Goal: Task Accomplishment & Management: Complete application form

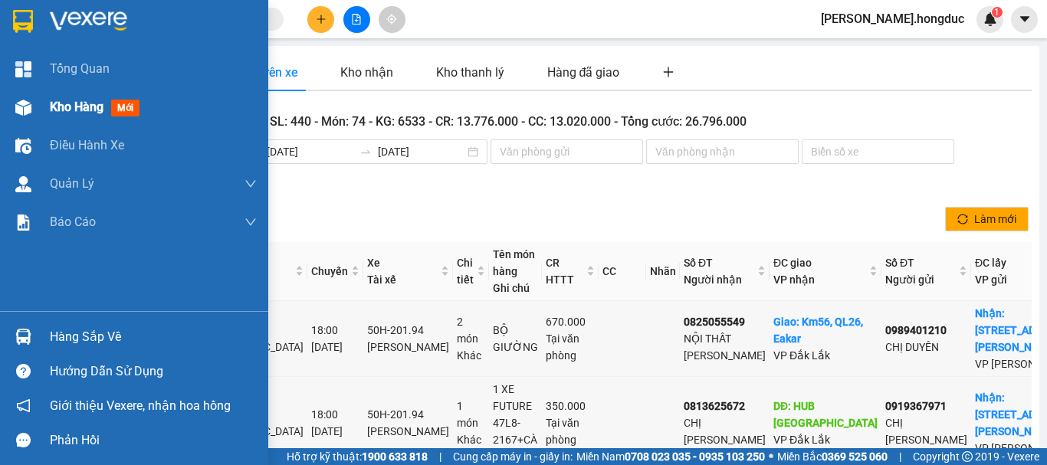
click at [59, 112] on span "Kho hàng" at bounding box center [77, 107] width 54 height 15
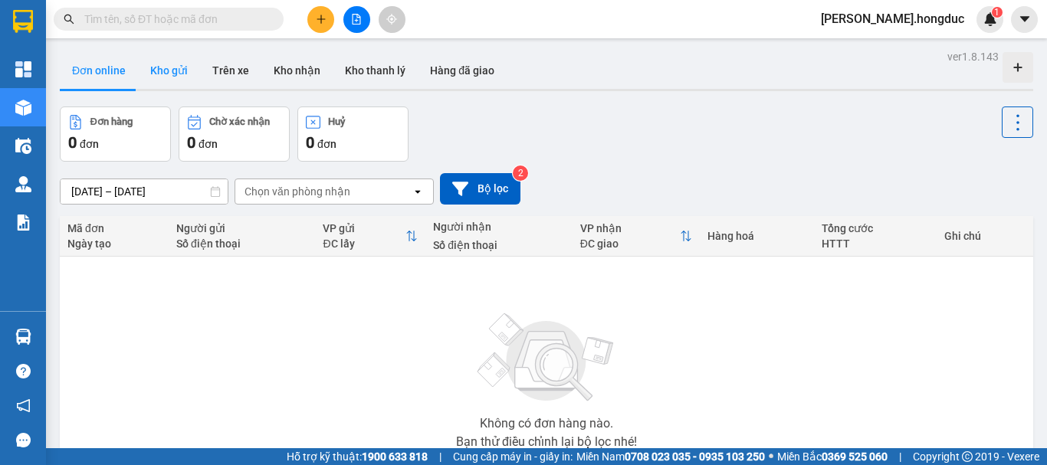
click at [168, 64] on button "Kho gửi" at bounding box center [169, 70] width 62 height 37
type input "[DATE] – [DATE]"
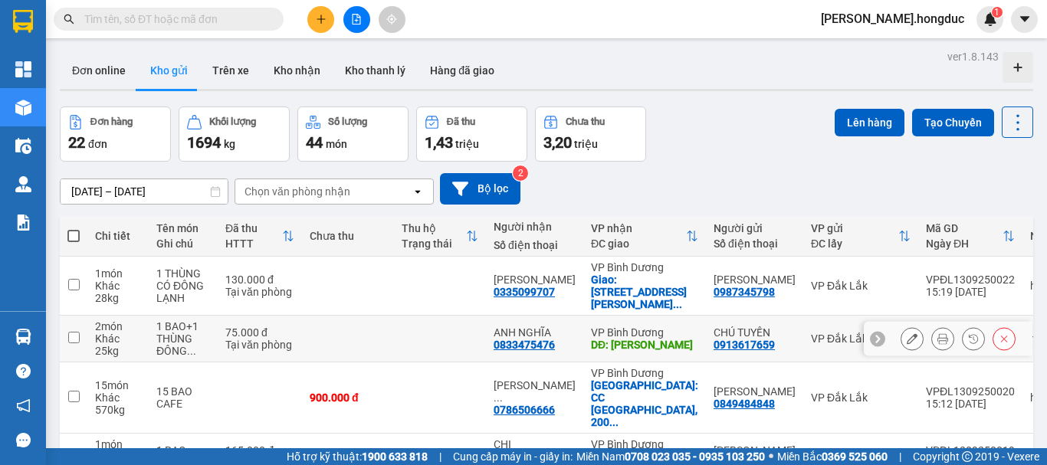
scroll to position [369, 0]
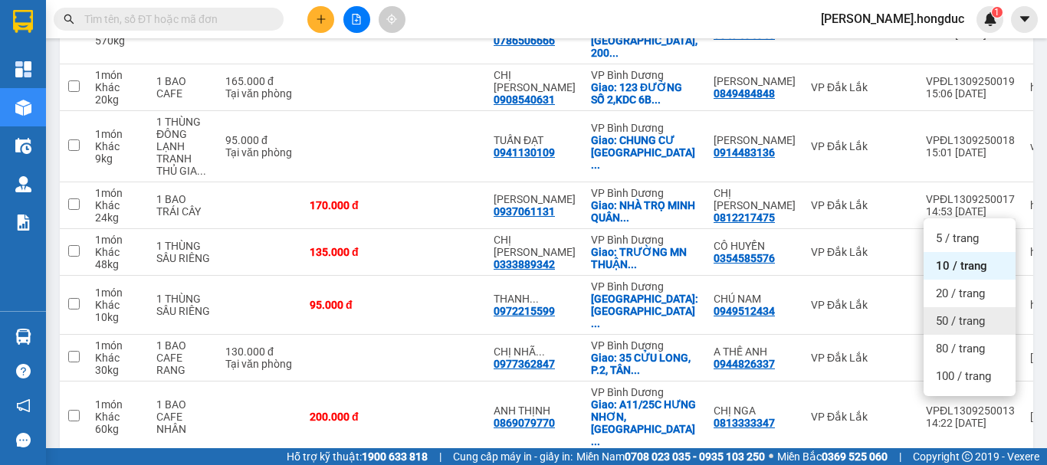
click at [962, 318] on span "50 / trang" at bounding box center [960, 320] width 49 height 15
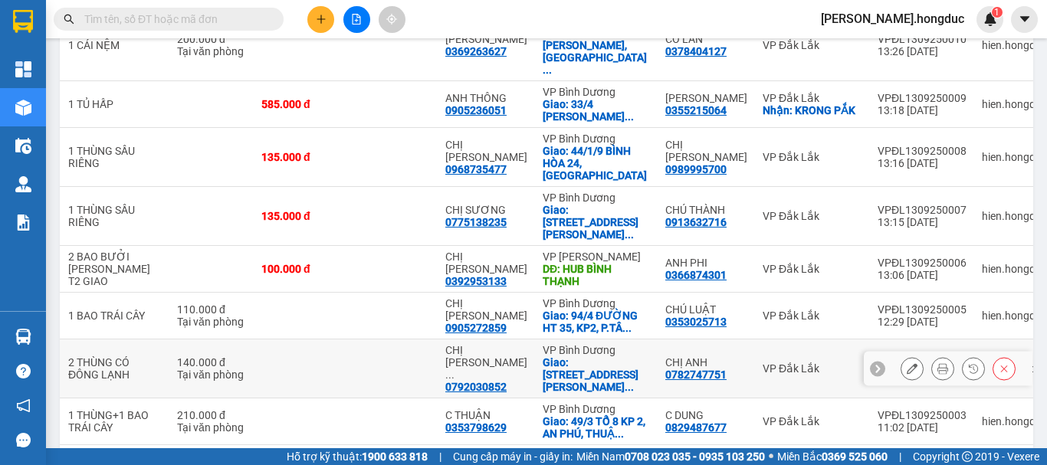
scroll to position [0, 92]
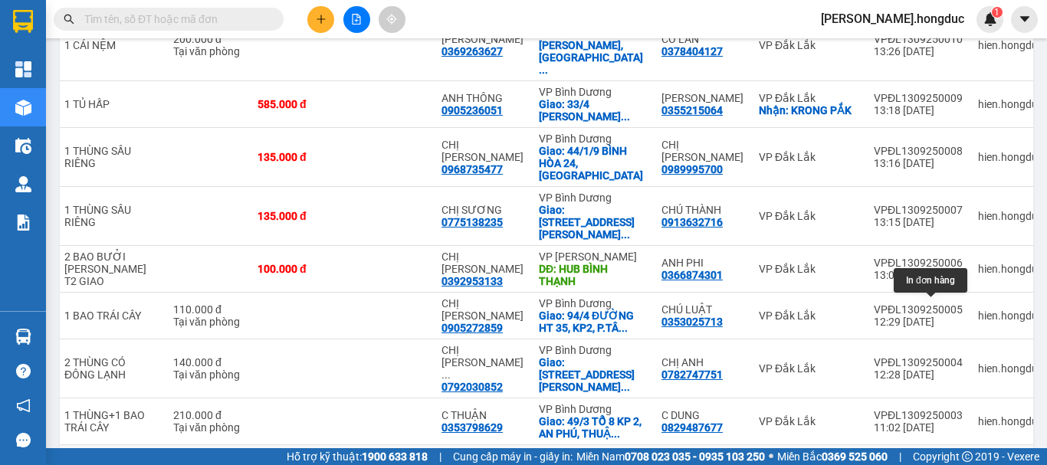
click at [937, 464] on icon at bounding box center [942, 474] width 11 height 11
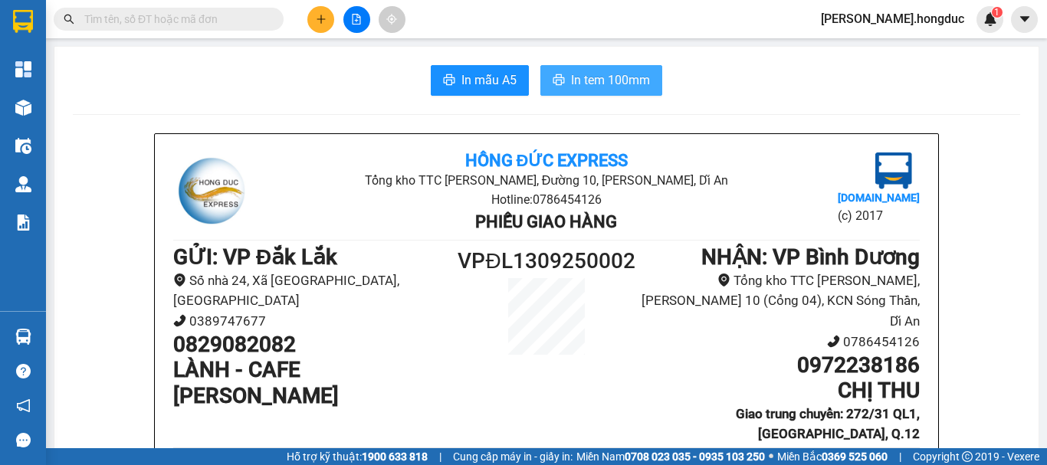
click at [555, 80] on icon "printer" at bounding box center [558, 80] width 12 height 12
click at [487, 80] on span "In mẫu A5" at bounding box center [488, 79] width 55 height 19
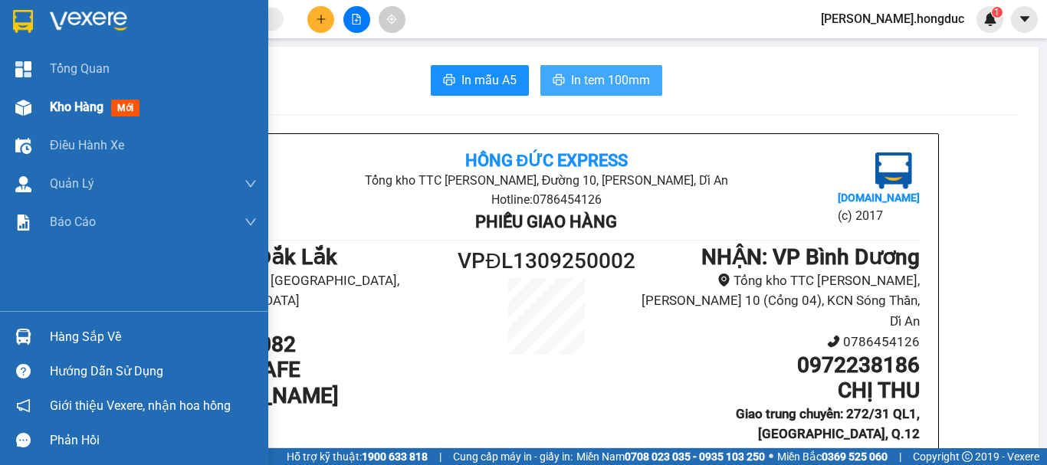
click at [67, 106] on span "Kho hàng" at bounding box center [77, 107] width 54 height 15
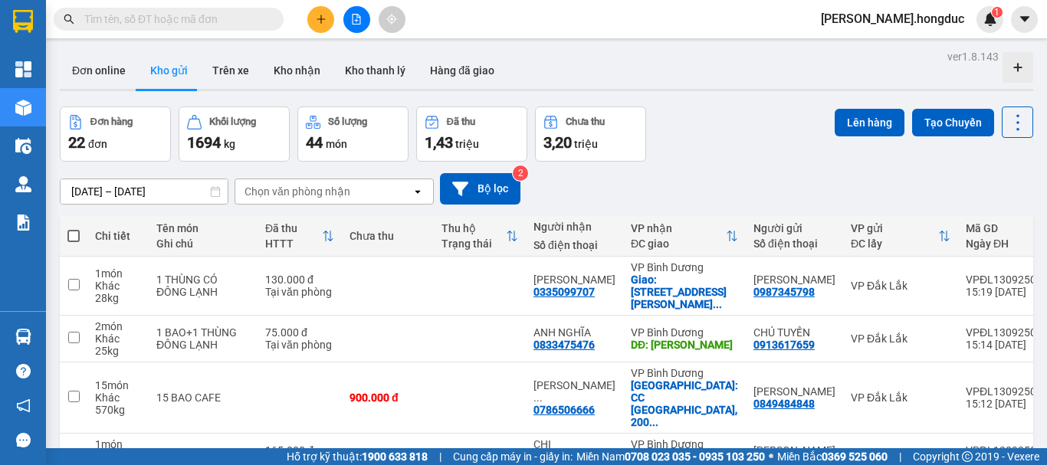
scroll to position [918, 0]
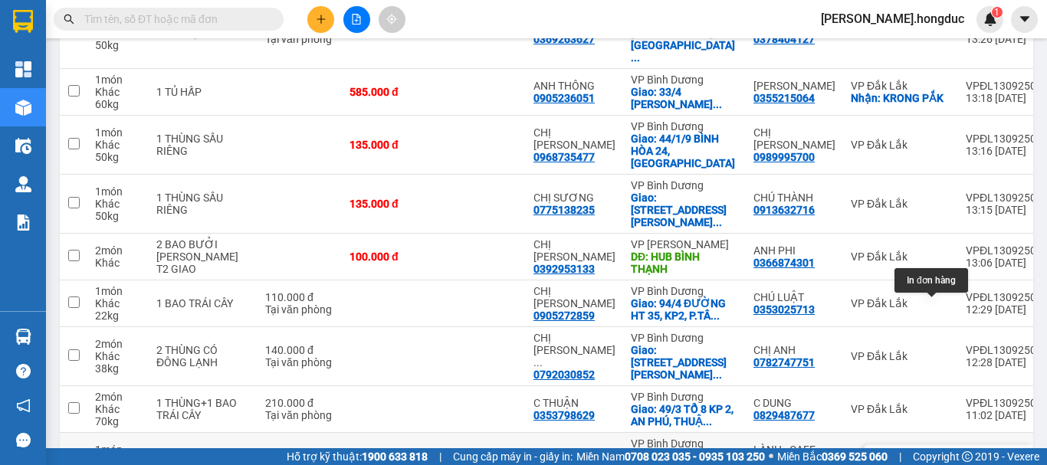
click at [937, 457] on icon at bounding box center [942, 462] width 11 height 11
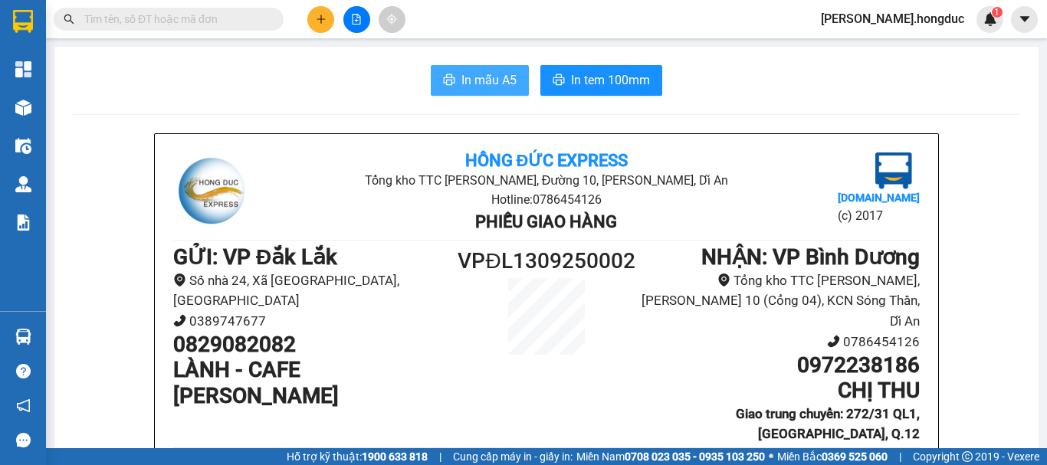
click at [483, 91] on button "In mẫu A5" at bounding box center [480, 80] width 98 height 31
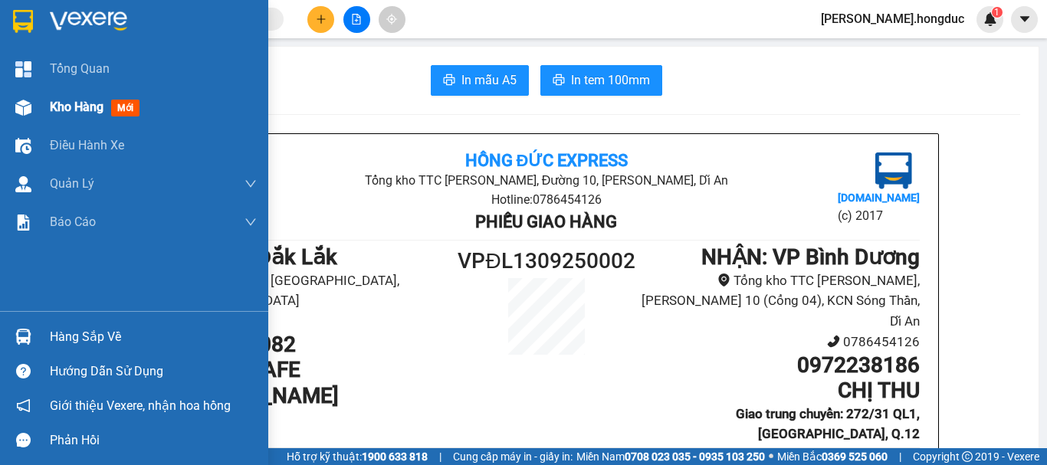
click at [67, 106] on span "Kho hàng" at bounding box center [77, 107] width 54 height 15
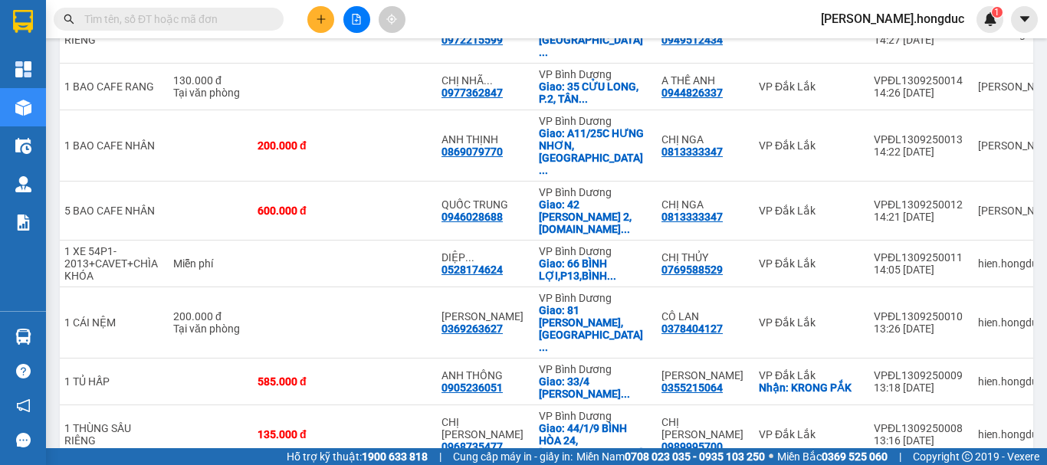
scroll to position [626, 0]
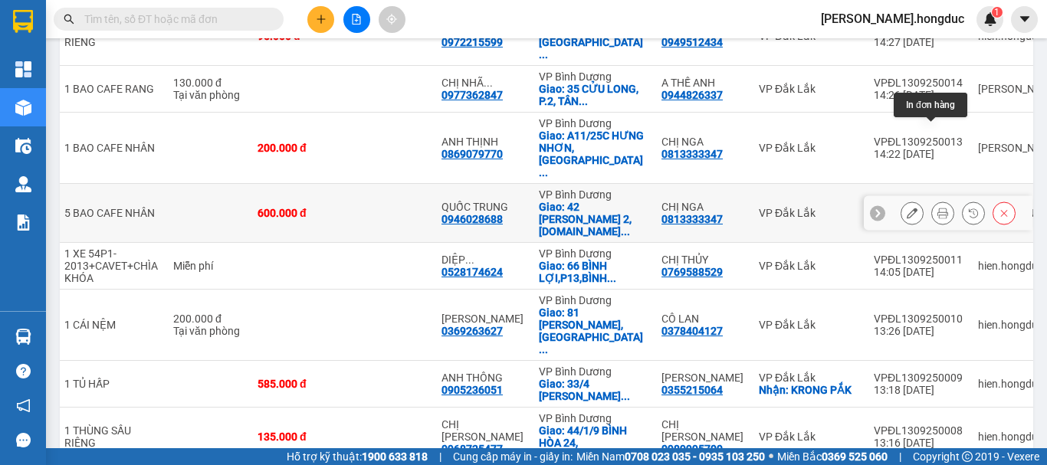
click at [937, 208] on icon at bounding box center [942, 213] width 11 height 11
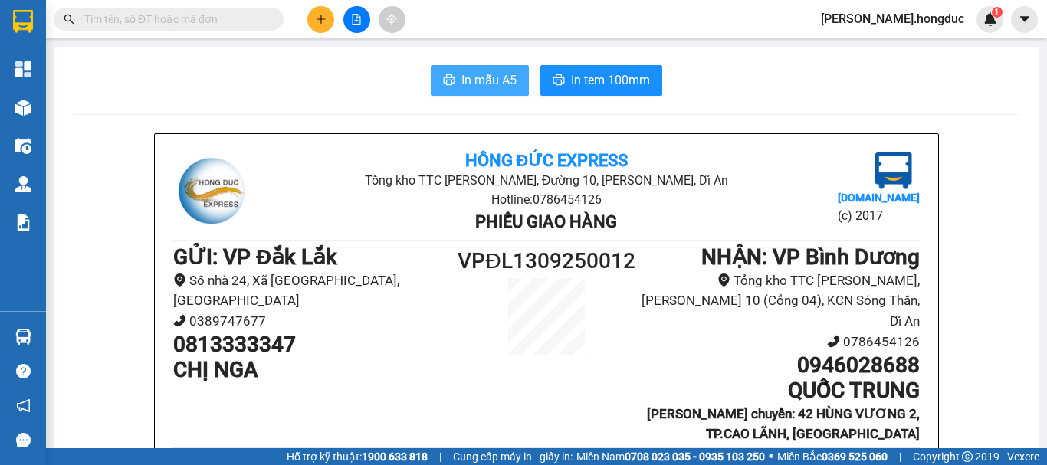
click at [476, 87] on span "In mẫu A5" at bounding box center [488, 79] width 55 height 19
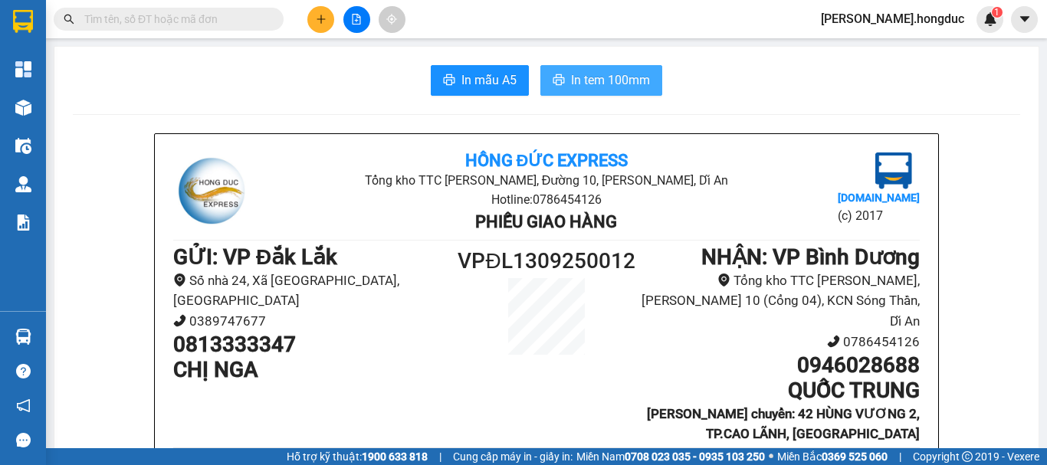
click at [585, 72] on span "In tem 100mm" at bounding box center [610, 79] width 79 height 19
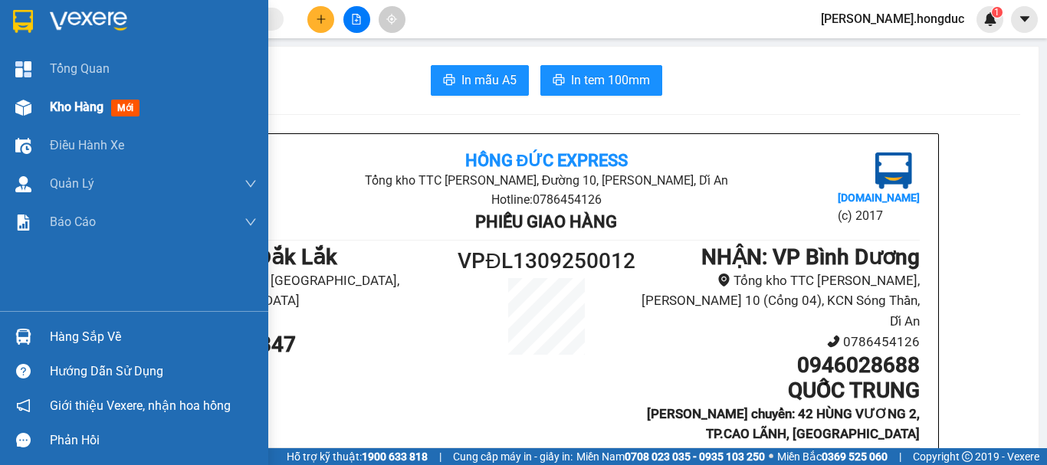
click at [59, 107] on span "Kho hàng" at bounding box center [77, 107] width 54 height 15
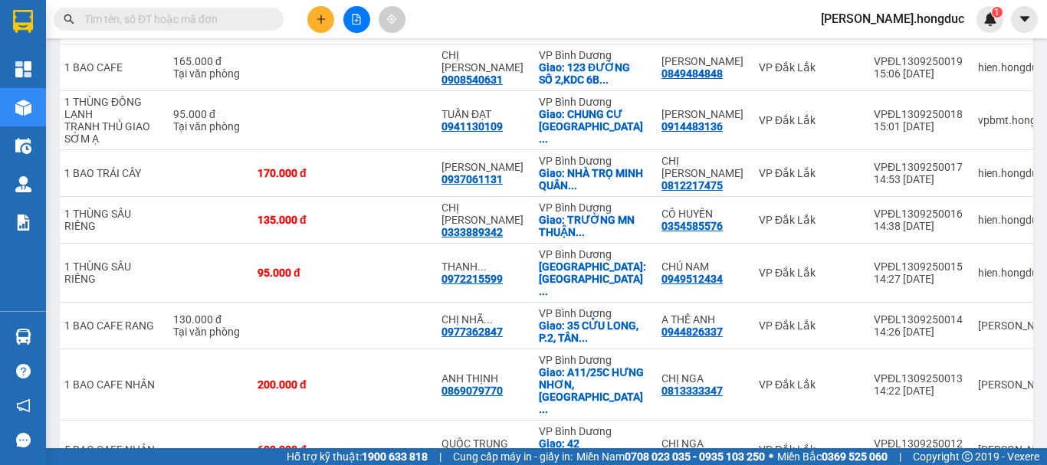
scroll to position [441, 0]
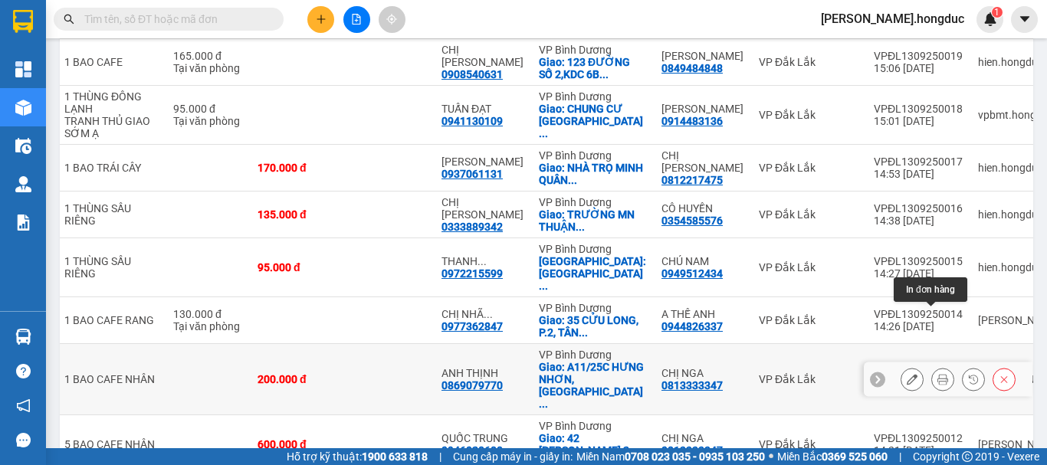
click at [937, 366] on button at bounding box center [942, 379] width 21 height 27
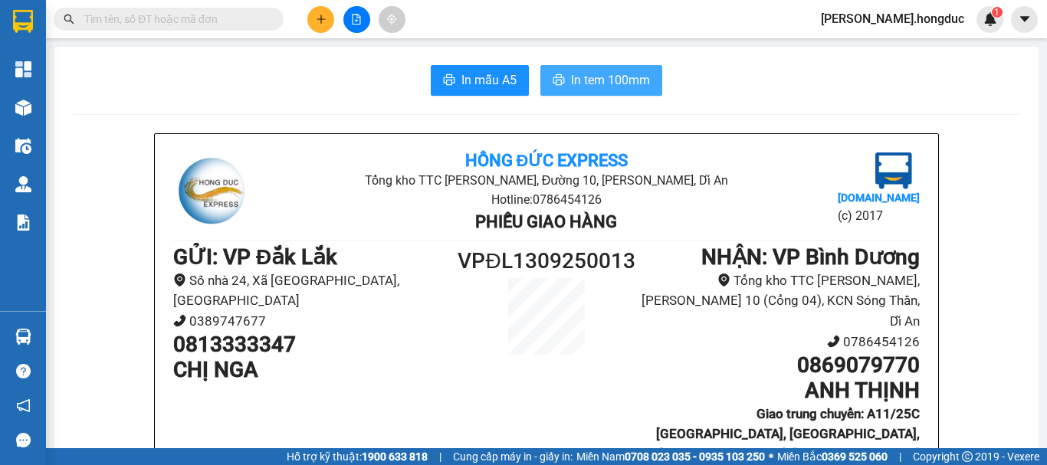
click at [577, 87] on span "In tem 100mm" at bounding box center [610, 79] width 79 height 19
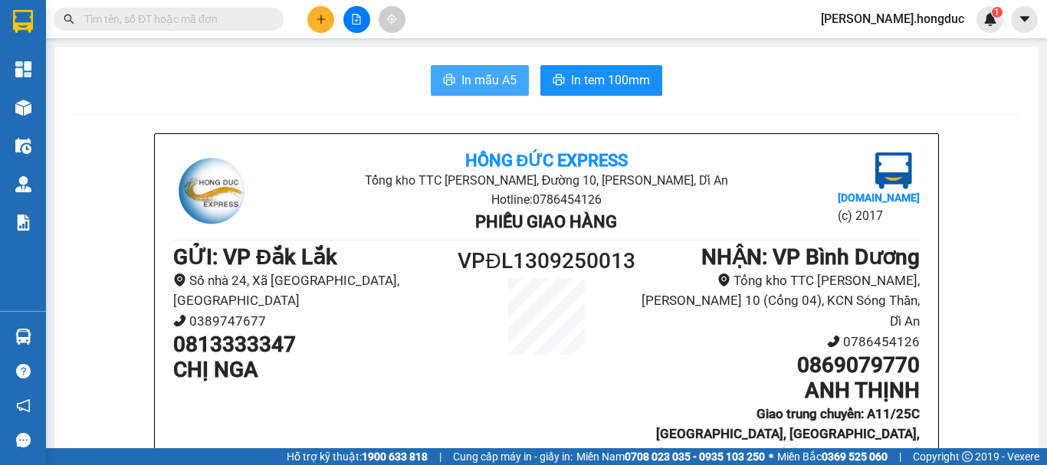
click at [480, 77] on span "In mẫu A5" at bounding box center [488, 79] width 55 height 19
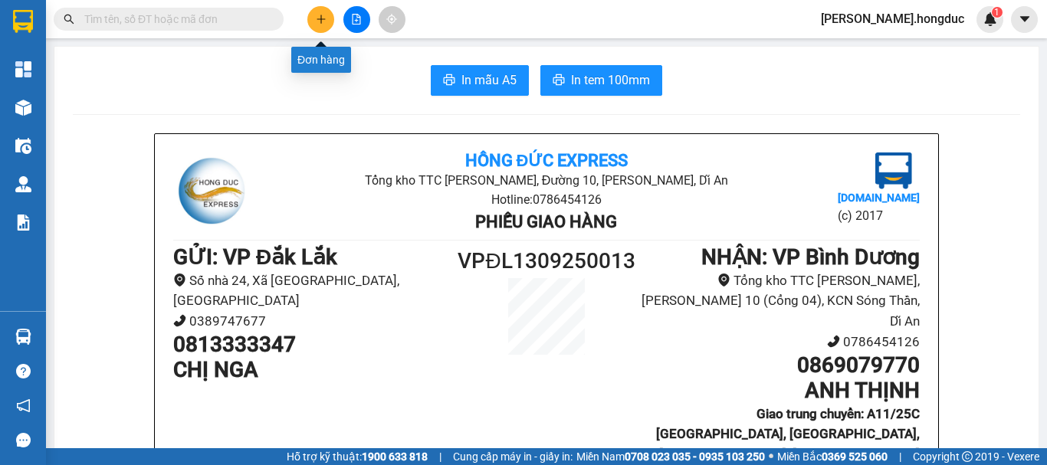
click at [310, 20] on button at bounding box center [320, 19] width 27 height 27
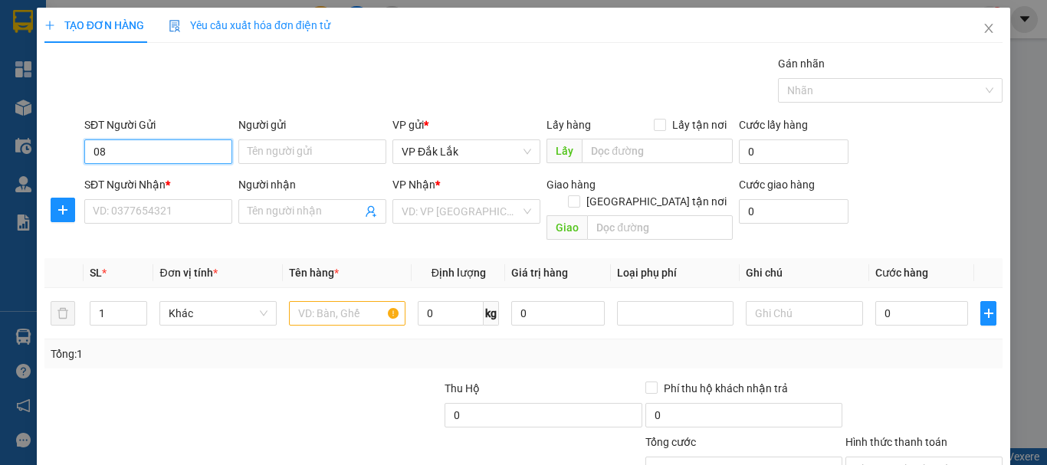
type input "0"
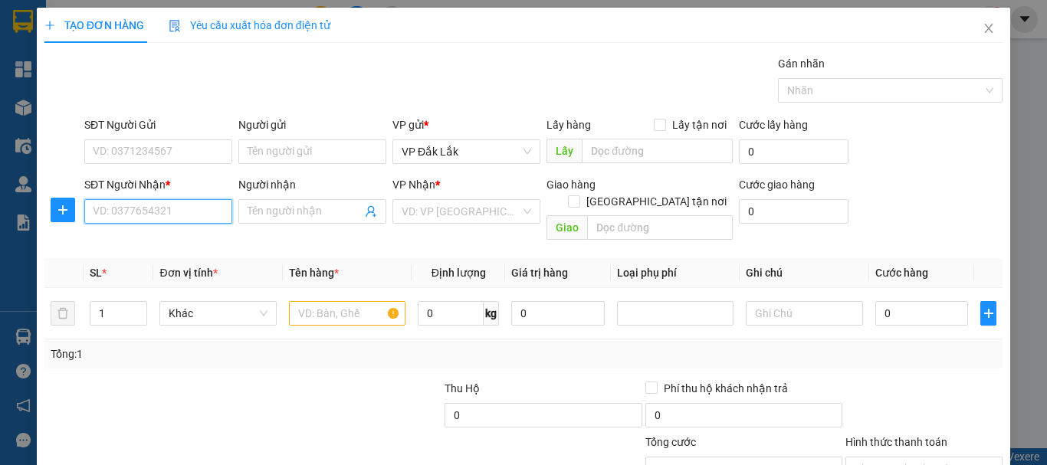
click at [192, 208] on input "SĐT Người Nhận *" at bounding box center [158, 211] width 148 height 25
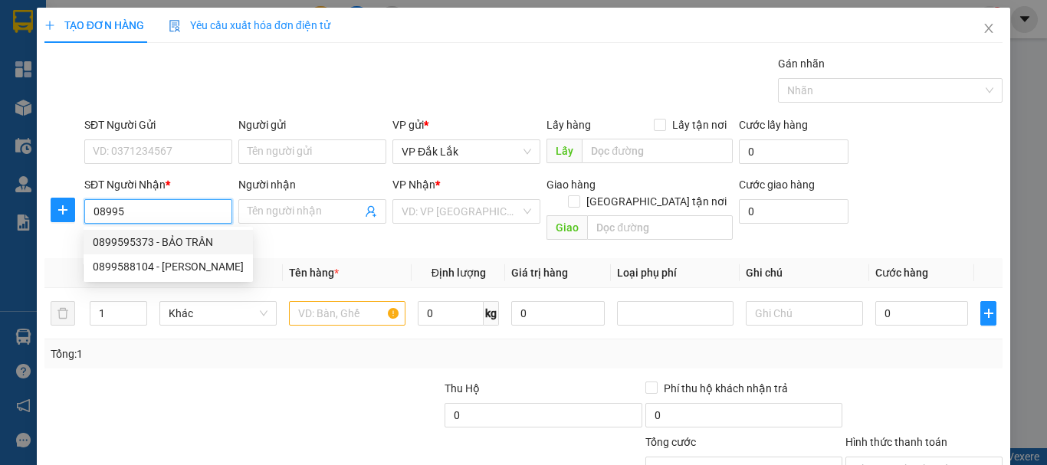
click at [175, 241] on div "0899595373 - BẢO TRÂN" at bounding box center [168, 242] width 151 height 17
type input "0899595373"
type input "BẢO TRÂN"
checkbox input "true"
type input "89/30 [PERSON_NAME], P.14, TÂN BÌNH, HCM"
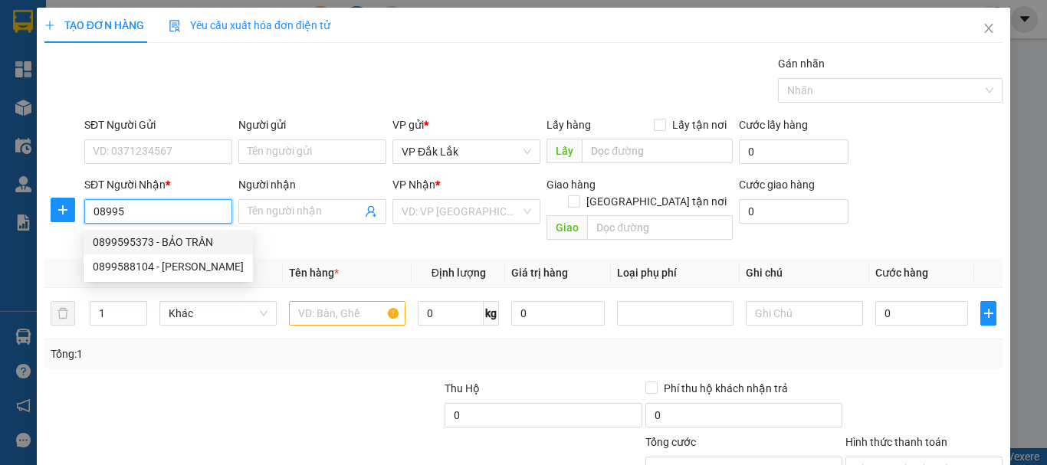
type input "75.000"
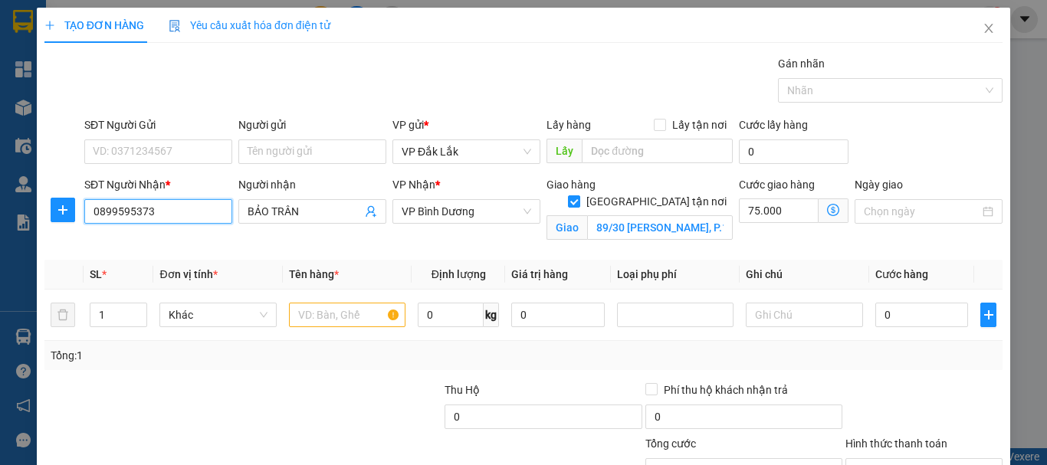
type input "115.000"
type input "0899595373"
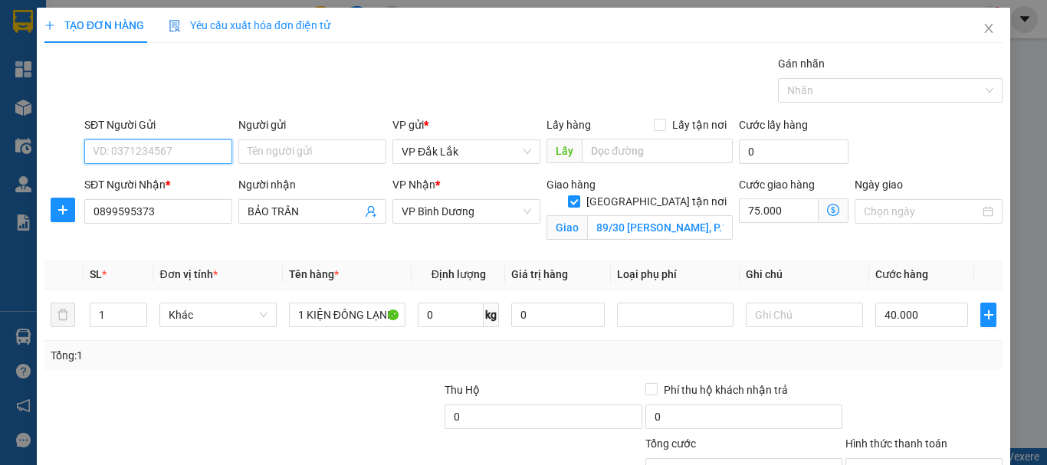
click at [186, 154] on input "SĐT Người Gửi" at bounding box center [158, 151] width 148 height 25
click at [180, 185] on div "0365966178 - CHÚ LỘC" at bounding box center [157, 182] width 128 height 17
type input "0365966178"
type input "CHÚ LỘC"
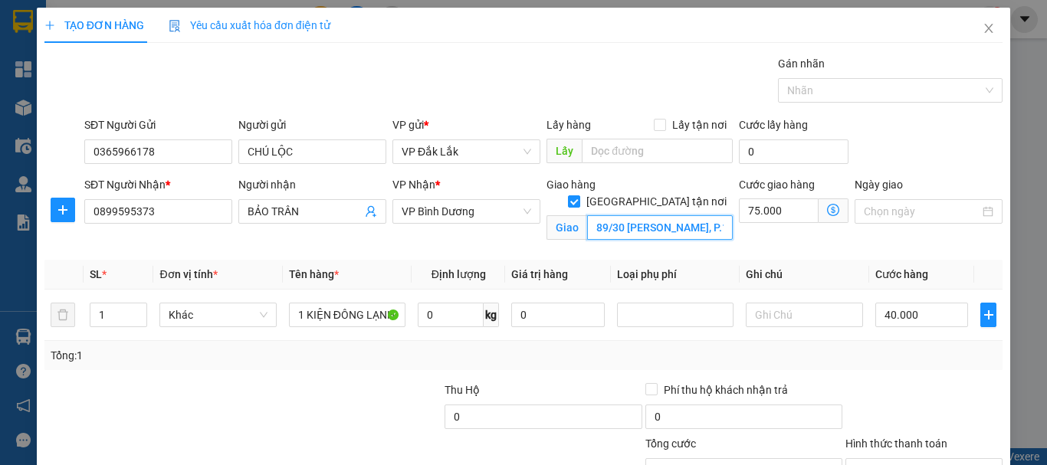
click at [636, 215] on input "89/30 [PERSON_NAME], P.14, TÂN BÌNH, HCM" at bounding box center [660, 227] width 146 height 25
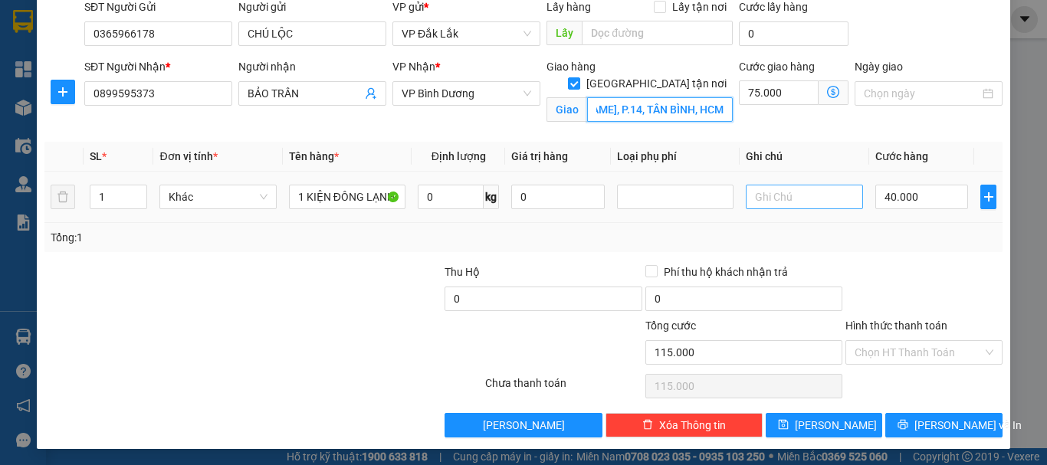
scroll to position [120, 0]
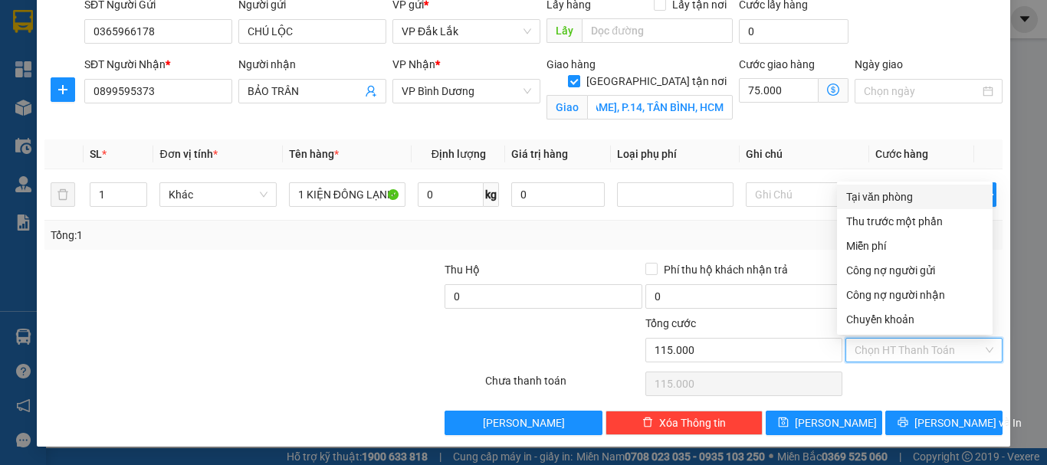
click at [887, 347] on input "Hình thức thanh toán" at bounding box center [918, 350] width 128 height 23
click at [894, 199] on div "Tại văn phòng" at bounding box center [914, 196] width 137 height 17
type input "0"
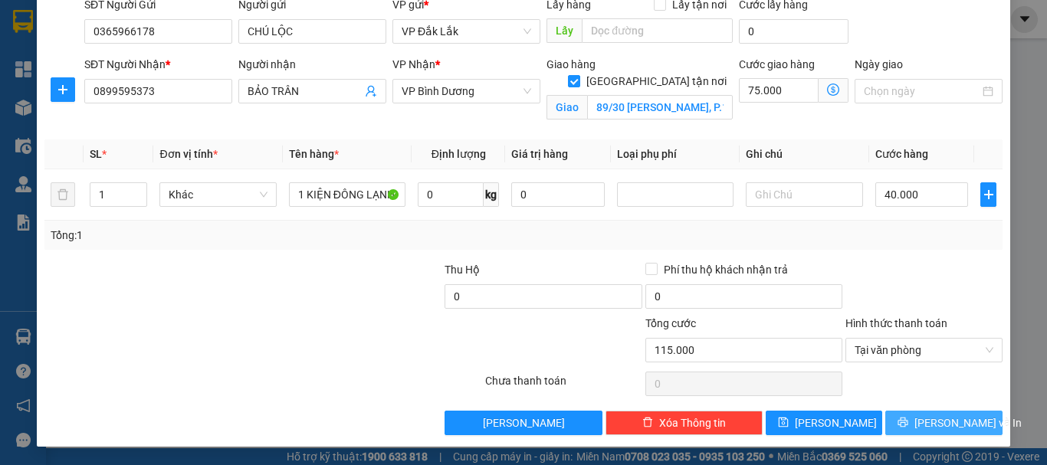
click at [924, 428] on span "[PERSON_NAME] và In" at bounding box center [967, 423] width 107 height 17
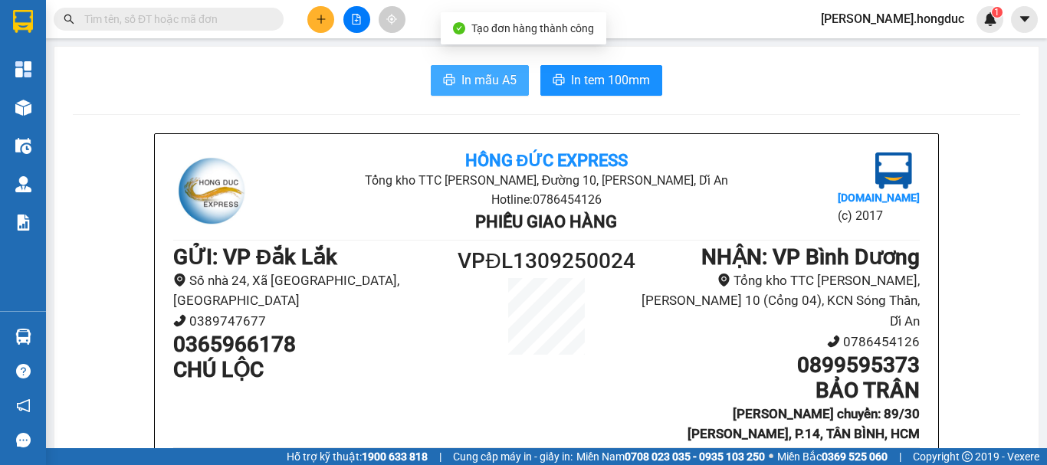
click at [463, 86] on span "In mẫu A5" at bounding box center [488, 79] width 55 height 19
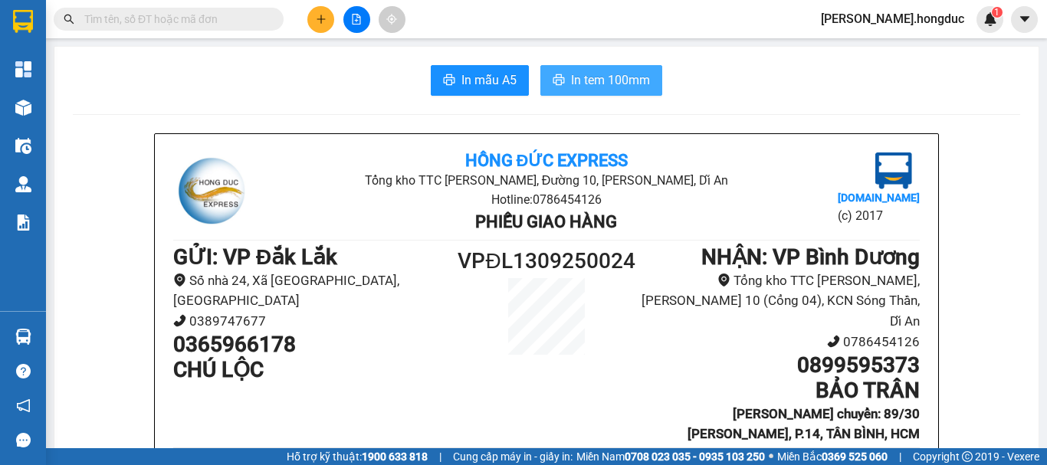
click at [589, 84] on span "In tem 100mm" at bounding box center [610, 79] width 79 height 19
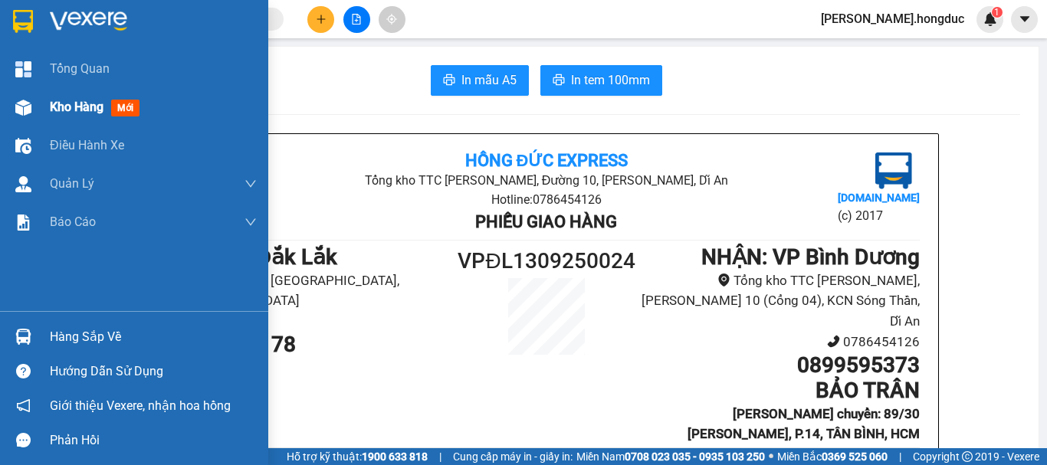
click at [67, 107] on span "Kho hàng" at bounding box center [77, 107] width 54 height 15
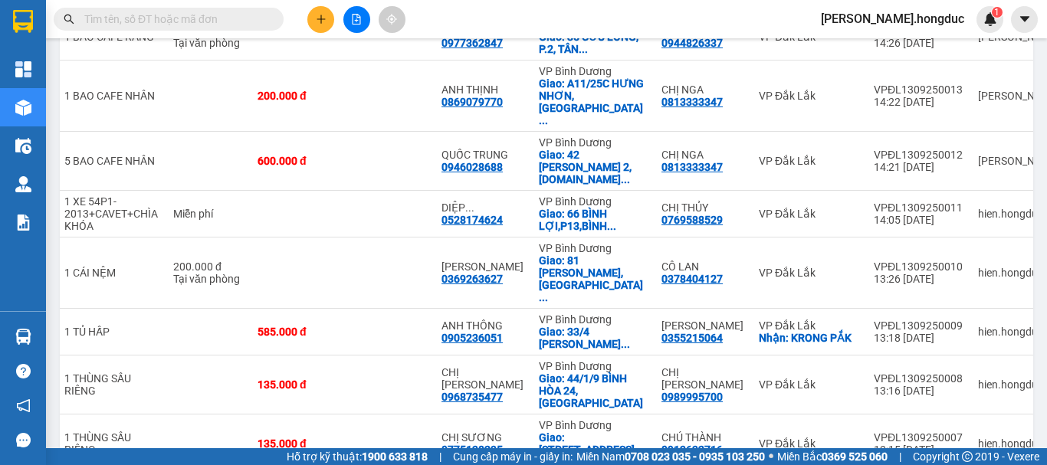
scroll to position [702, 0]
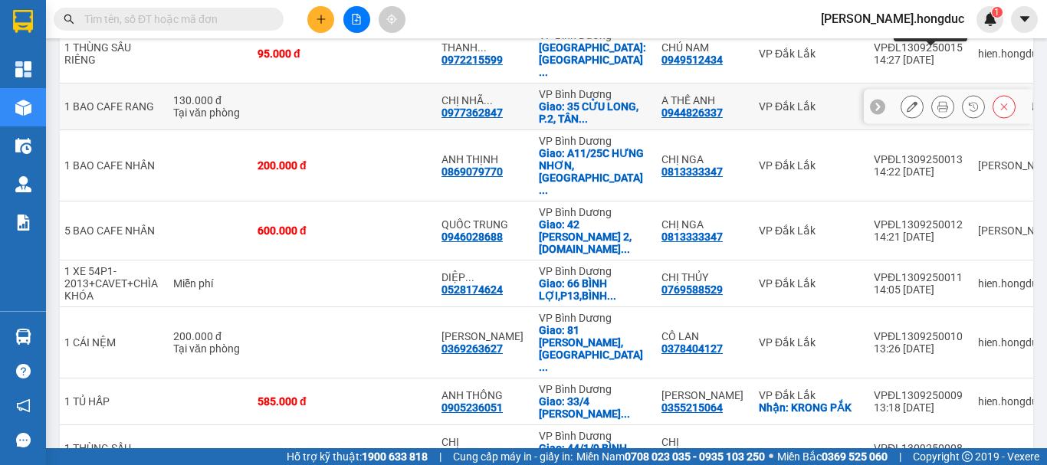
click at [937, 101] on icon at bounding box center [942, 106] width 11 height 11
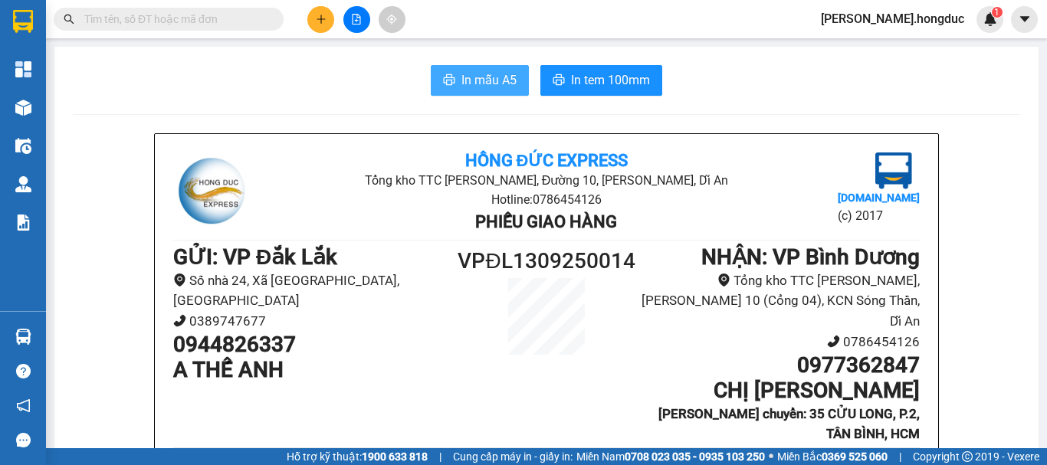
click at [512, 79] on button "In mẫu A5" at bounding box center [480, 80] width 98 height 31
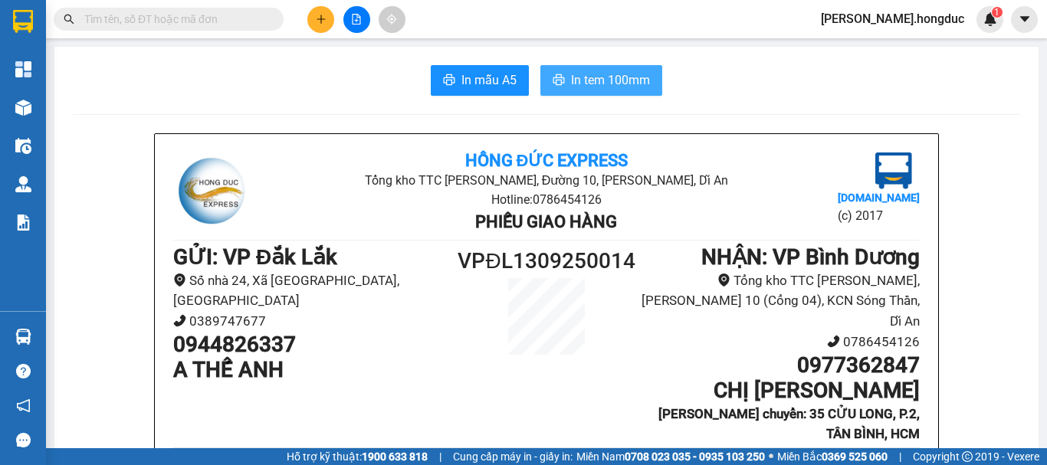
click at [610, 75] on span "In tem 100mm" at bounding box center [610, 79] width 79 height 19
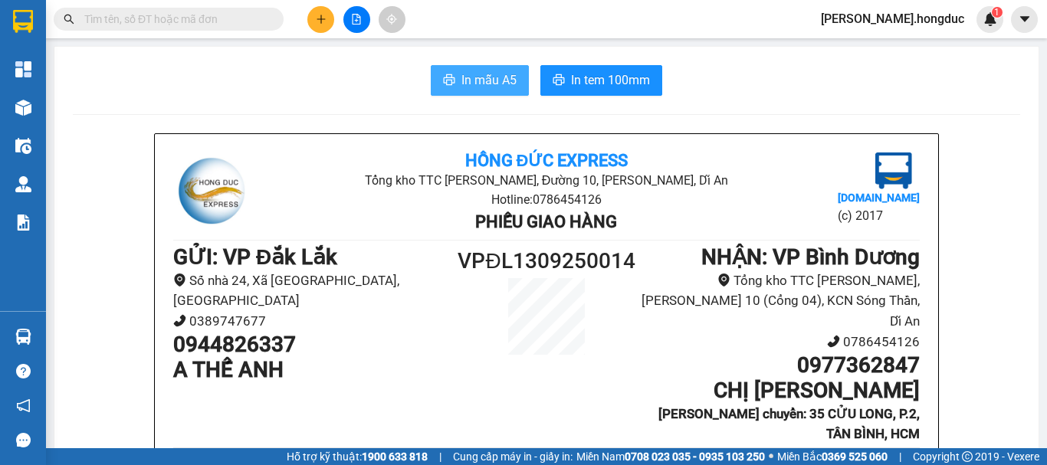
click at [463, 77] on span "In mẫu A5" at bounding box center [488, 79] width 55 height 19
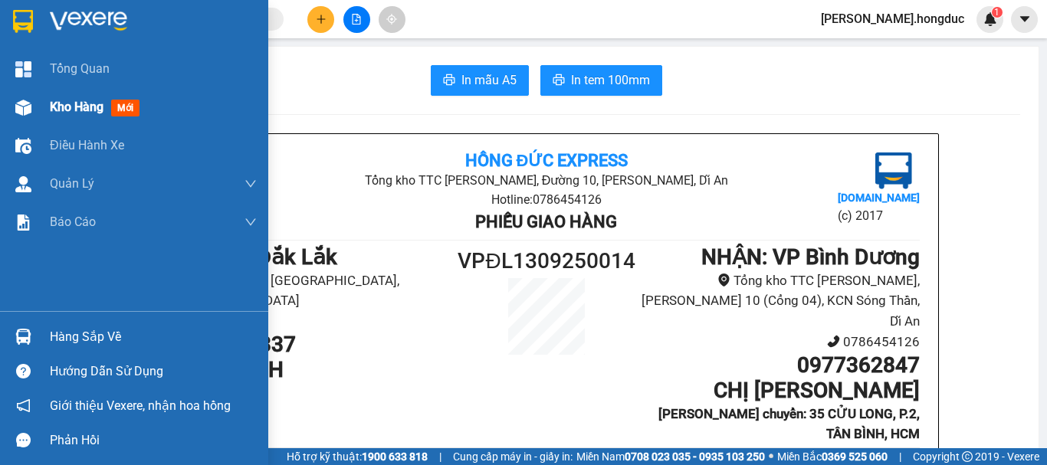
click at [74, 113] on span "Kho hàng" at bounding box center [77, 107] width 54 height 15
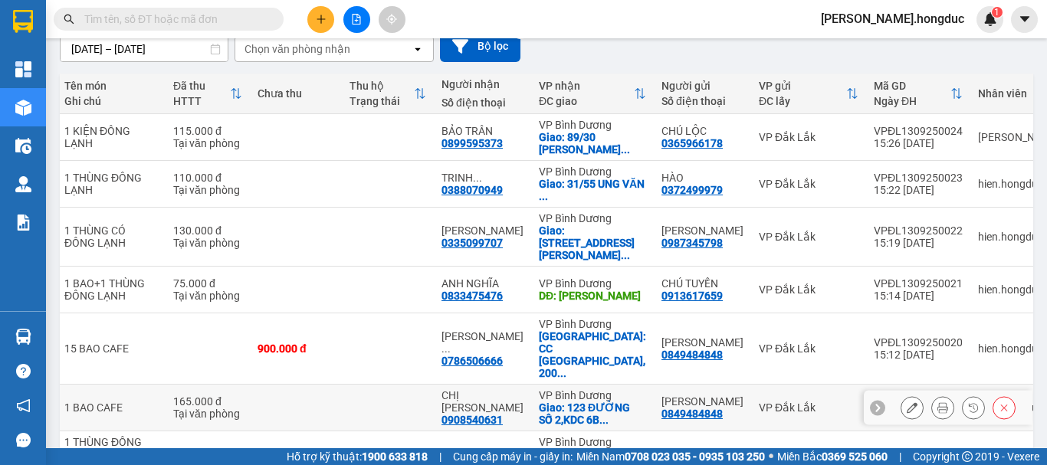
scroll to position [141, 0]
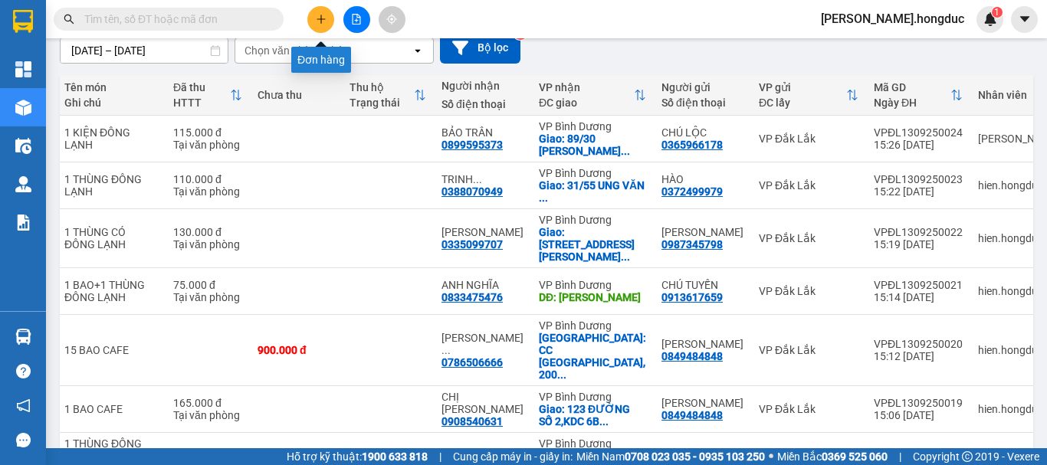
click at [318, 21] on icon "plus" at bounding box center [321, 19] width 11 height 11
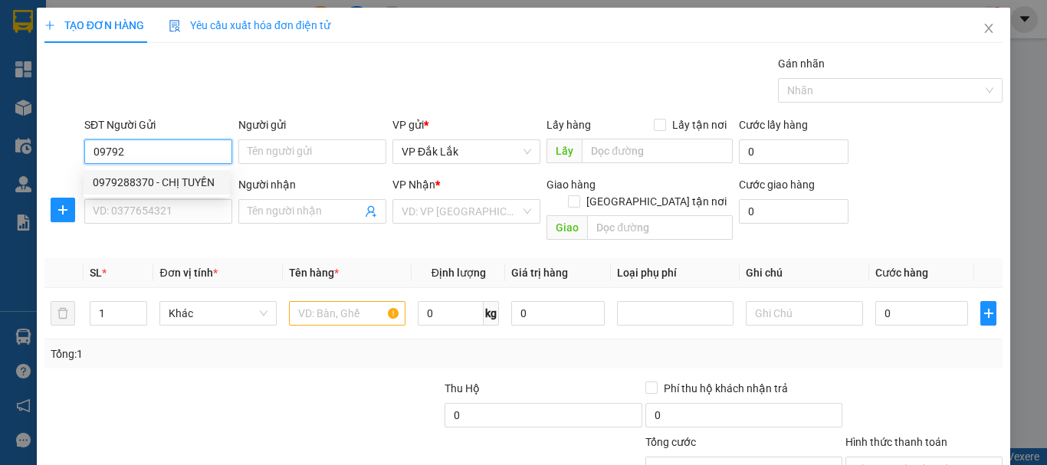
click at [179, 180] on div "0979288370 - CHỊ TUYỀN" at bounding box center [157, 182] width 128 height 17
type input "0979288370"
type input "CHỊ TUYỀN"
type input "0965391379"
type input "[PERSON_NAME]"
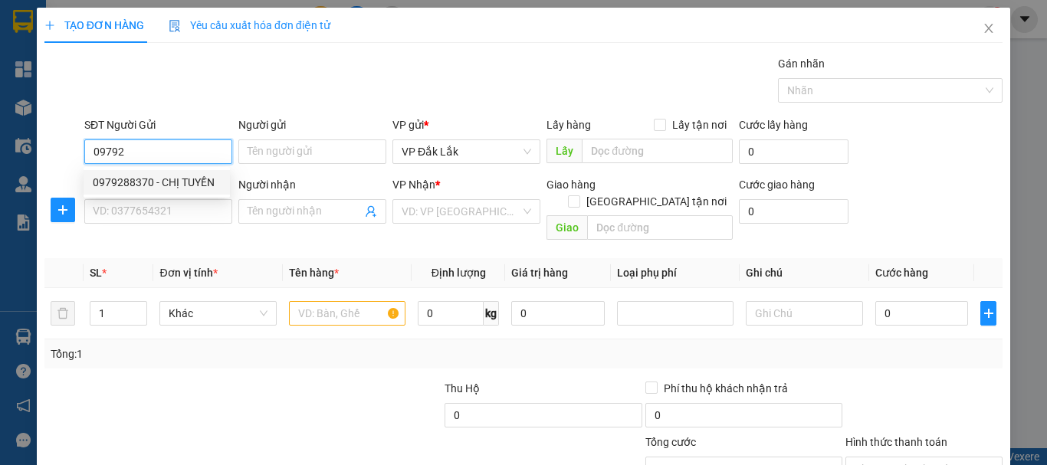
checkbox input "true"
type input "345/14 [GEOGRAPHIC_DATA], [GEOGRAPHIC_DATA], [GEOGRAPHIC_DATA] AN, BD"
type input "60.000"
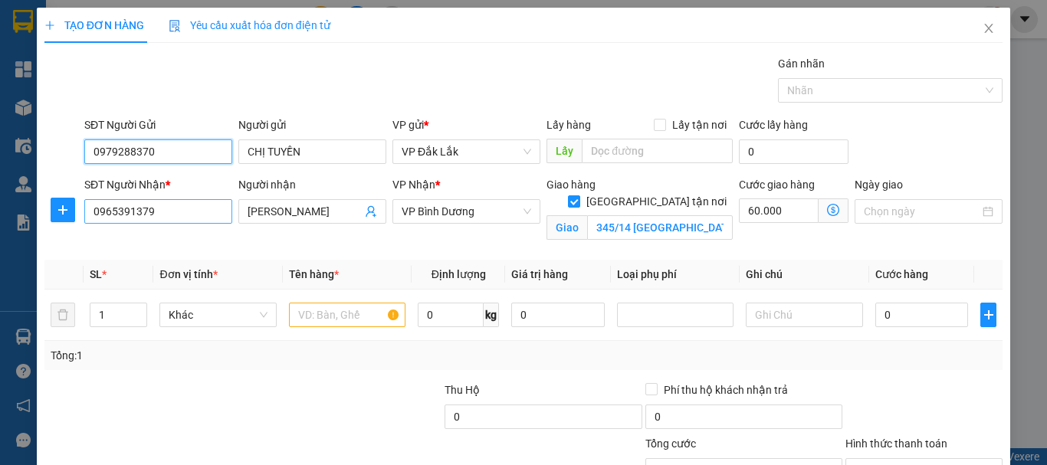
type input "115.000"
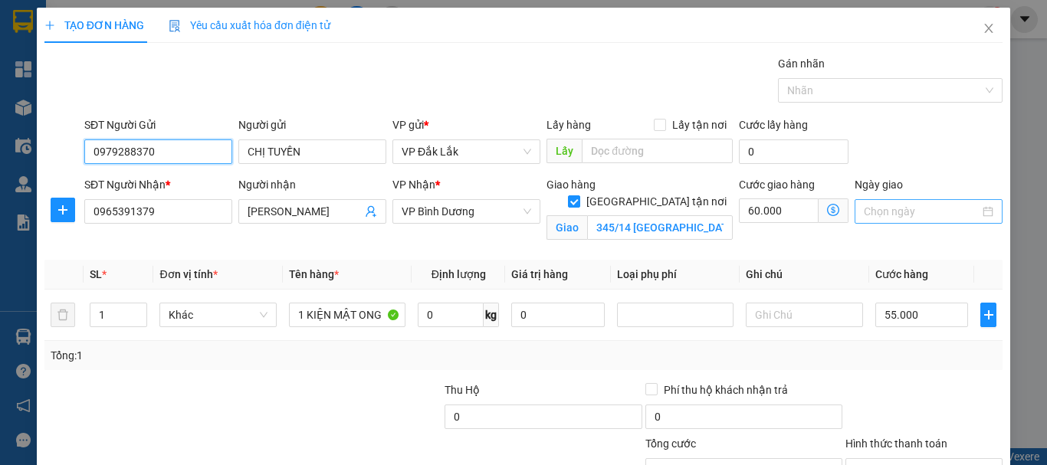
type input "0979288370"
click at [897, 208] on input "Ngày giao" at bounding box center [922, 211] width 116 height 17
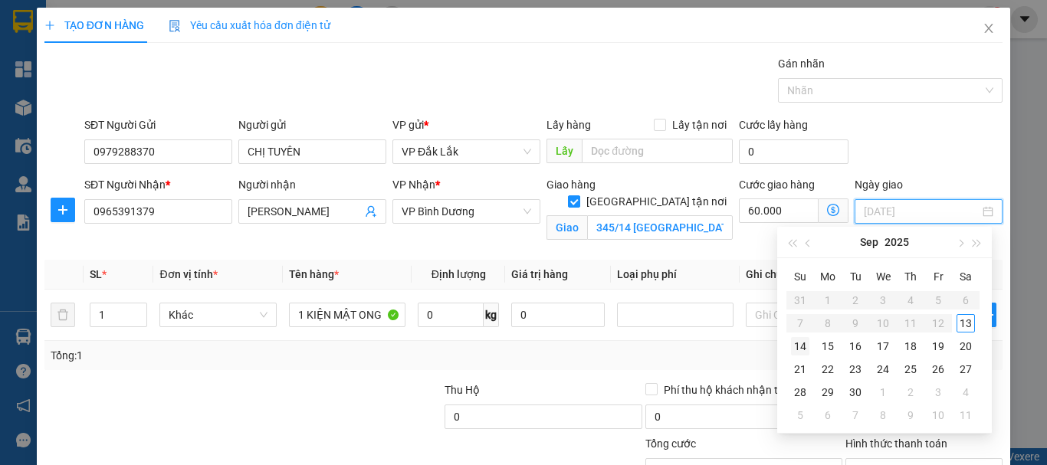
type input "[DATE]"
click at [805, 347] on div "14" at bounding box center [800, 346] width 18 height 18
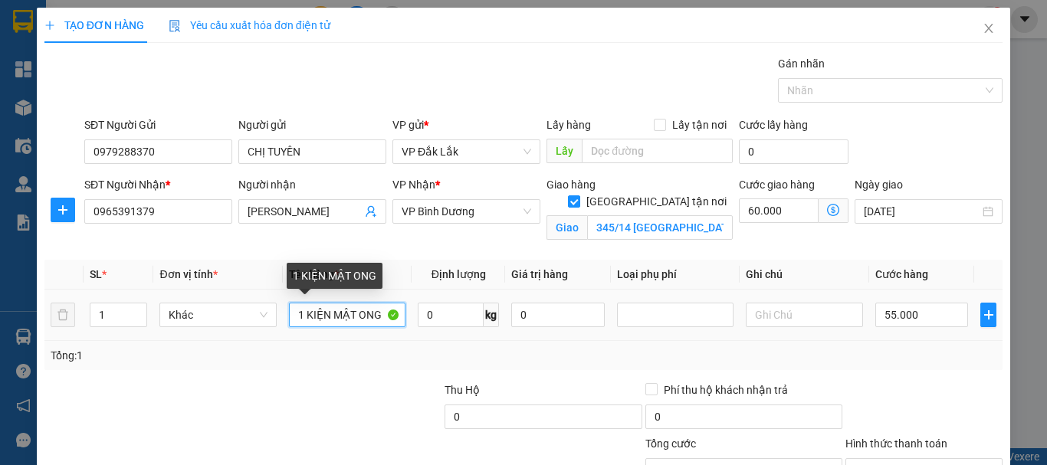
click at [324, 314] on input "1 KIỆN MẬT ONG" at bounding box center [347, 315] width 116 height 25
type input "1 CAN MẬT ONG"
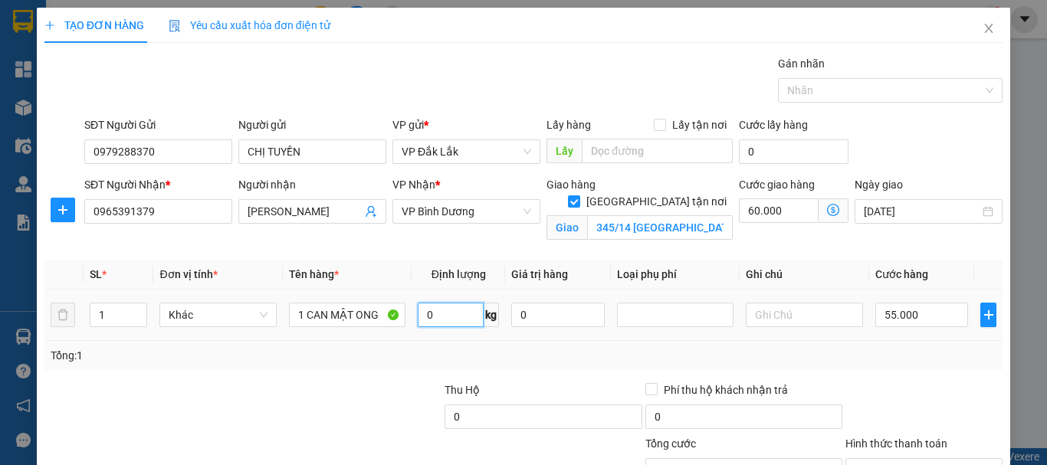
click at [439, 320] on input "0" at bounding box center [451, 315] width 66 height 25
type input "14"
click at [932, 319] on input "55.000" at bounding box center [921, 315] width 93 height 25
type input "4"
type input "60.004"
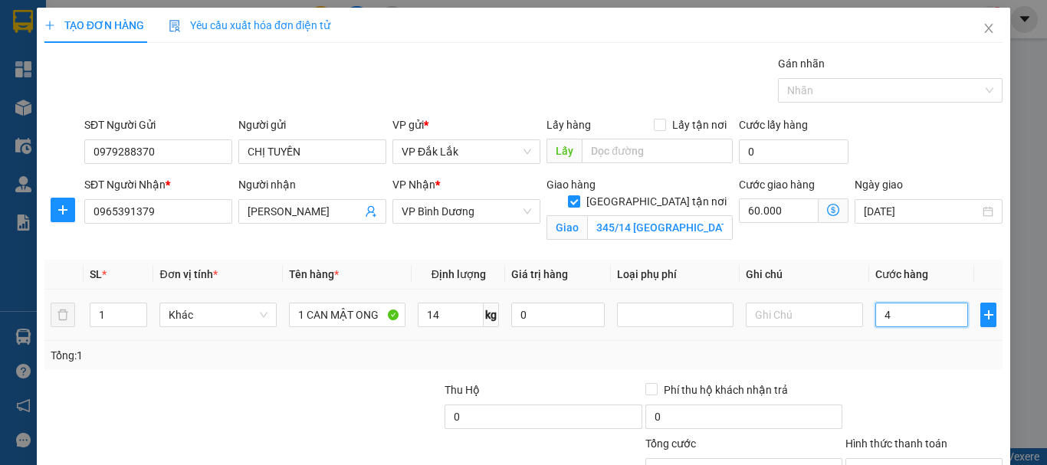
type input "60.004"
type input "40"
type input "60.040"
type input "400"
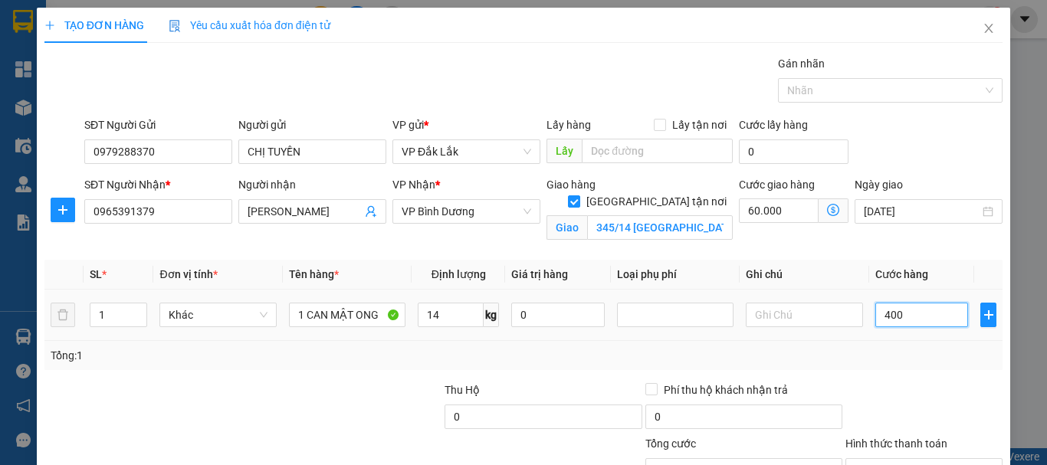
type input "60.400"
type input "4.000"
type input "64.000"
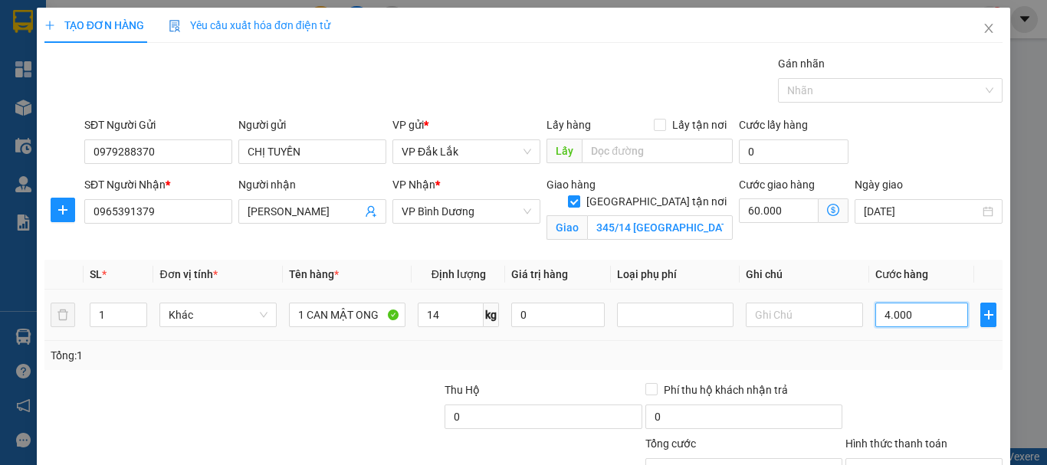
type input "40.000"
type input "100.000"
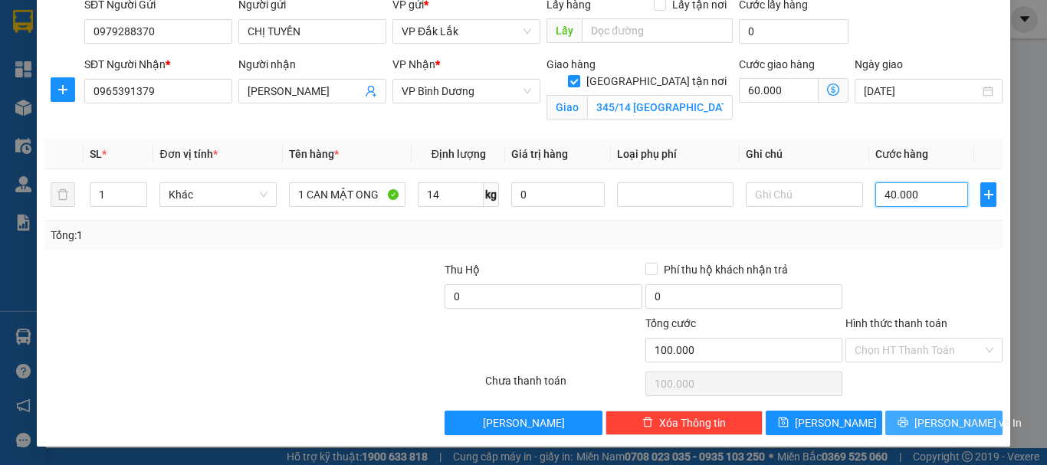
type input "40.000"
click at [946, 418] on span "[PERSON_NAME] và In" at bounding box center [967, 423] width 107 height 17
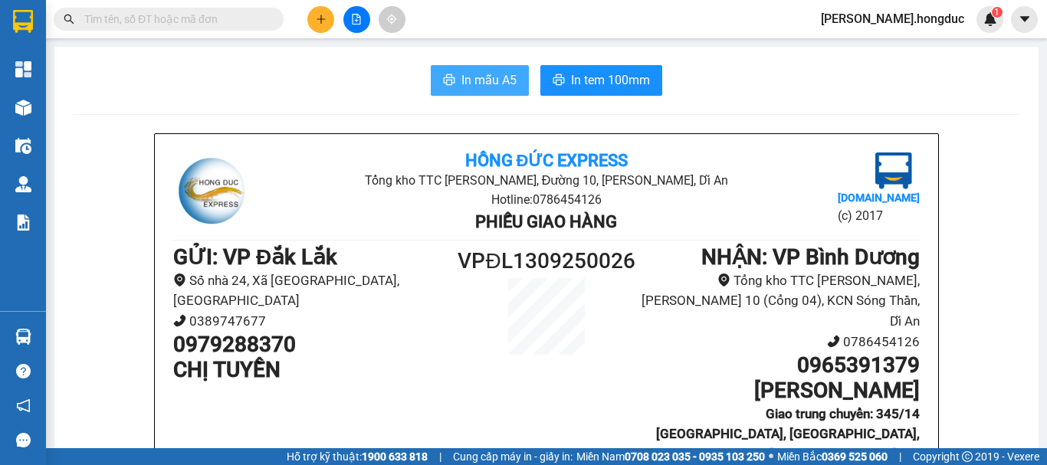
click at [492, 74] on span "In mẫu A5" at bounding box center [488, 79] width 55 height 19
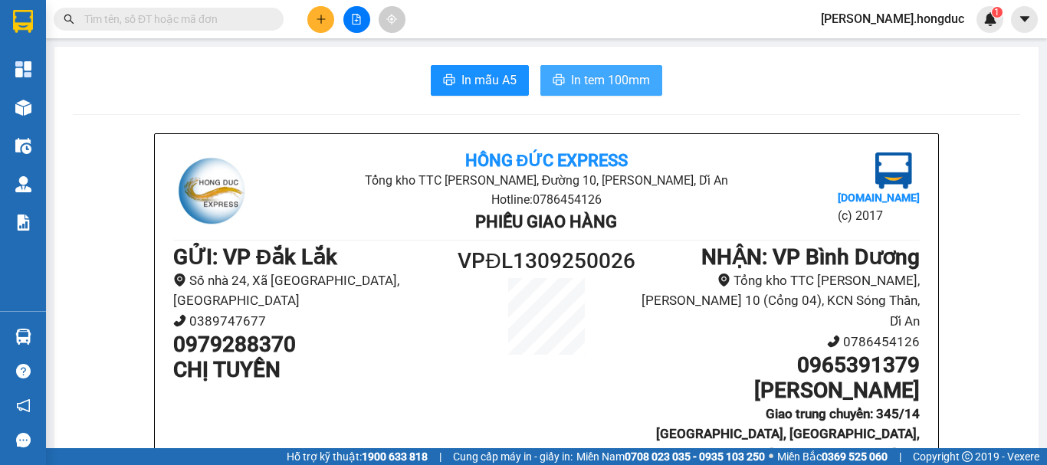
click at [601, 90] on span "In tem 100mm" at bounding box center [610, 79] width 79 height 19
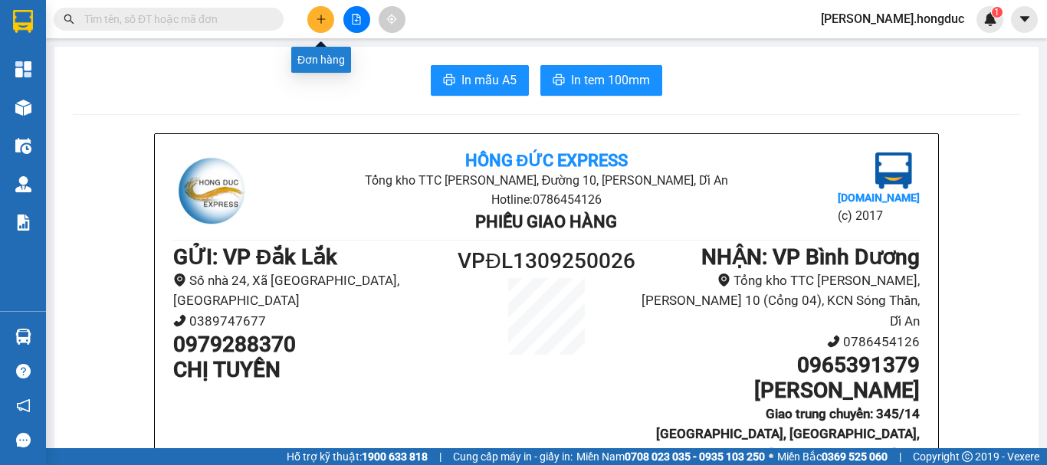
click at [311, 28] on button at bounding box center [320, 19] width 27 height 27
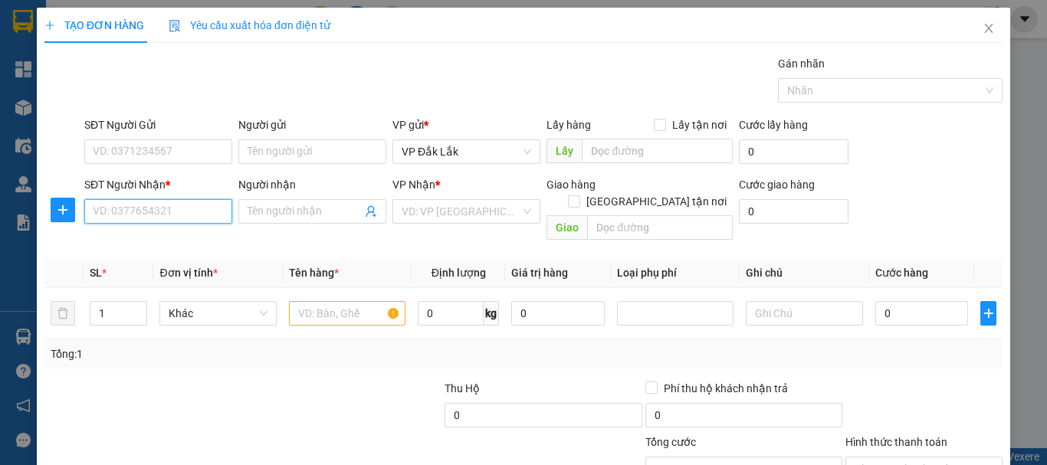
click at [171, 202] on input "SĐT Người Nhận *" at bounding box center [158, 211] width 148 height 25
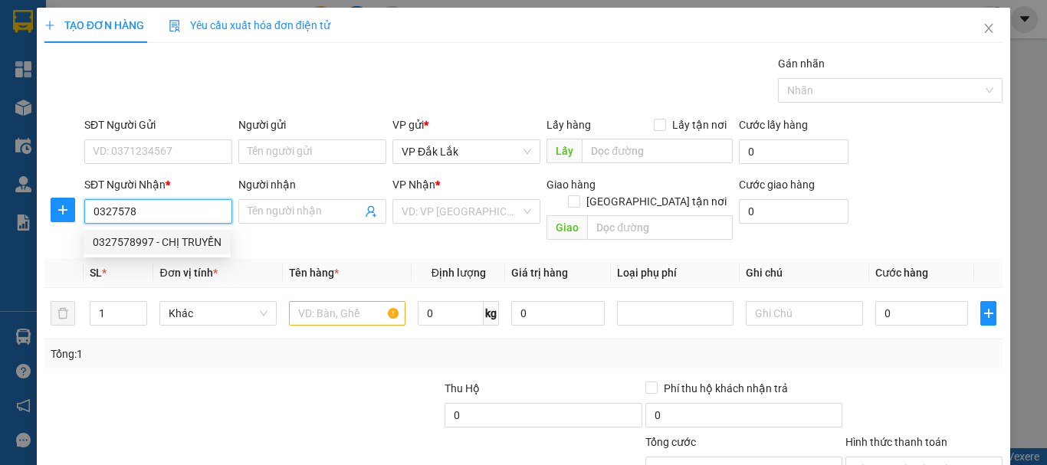
click at [156, 244] on div "0327578997 - CHỊ TRUYỀN" at bounding box center [157, 242] width 129 height 17
type input "0327578997"
type input "CHỊ TRUYỀN"
checkbox input "true"
type input "23/12/4C ĐƯỜNG 8, [PERSON_NAME], THỦ [GEOGRAPHIC_DATA]"
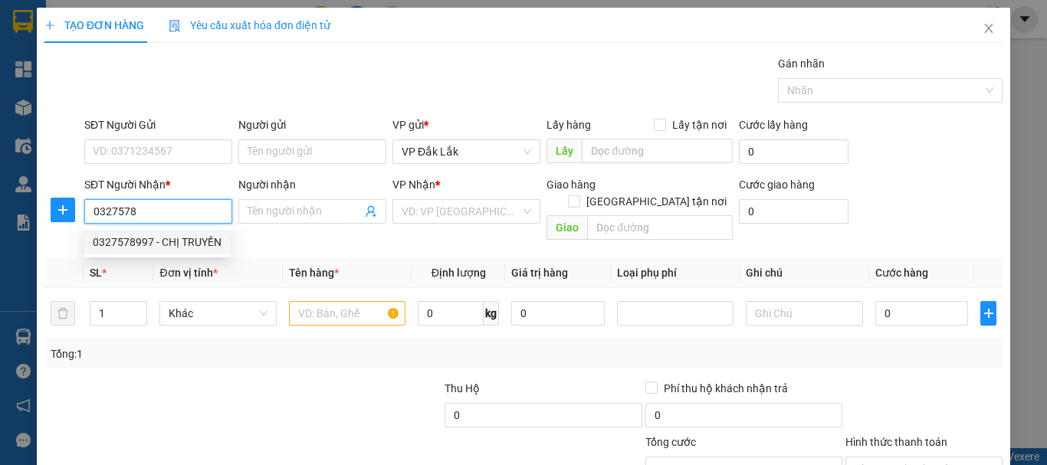
type input "90.000"
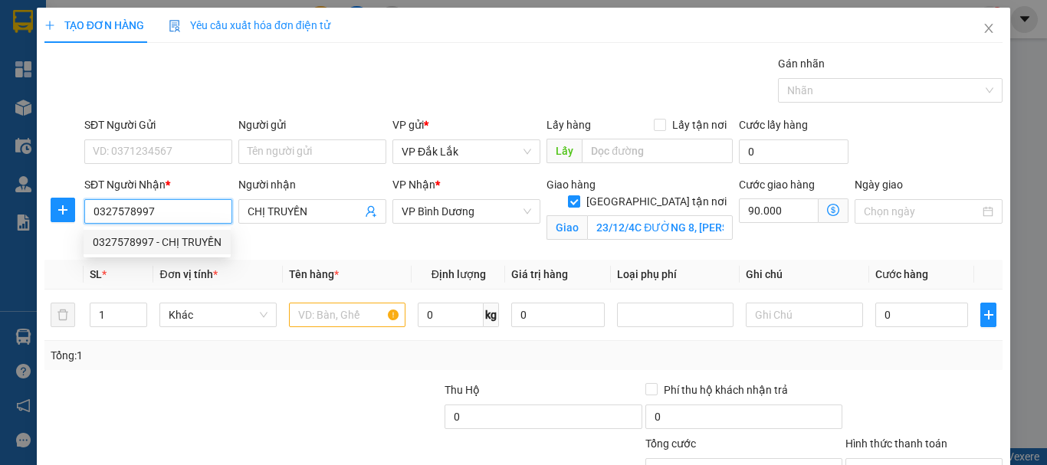
type input "180.000"
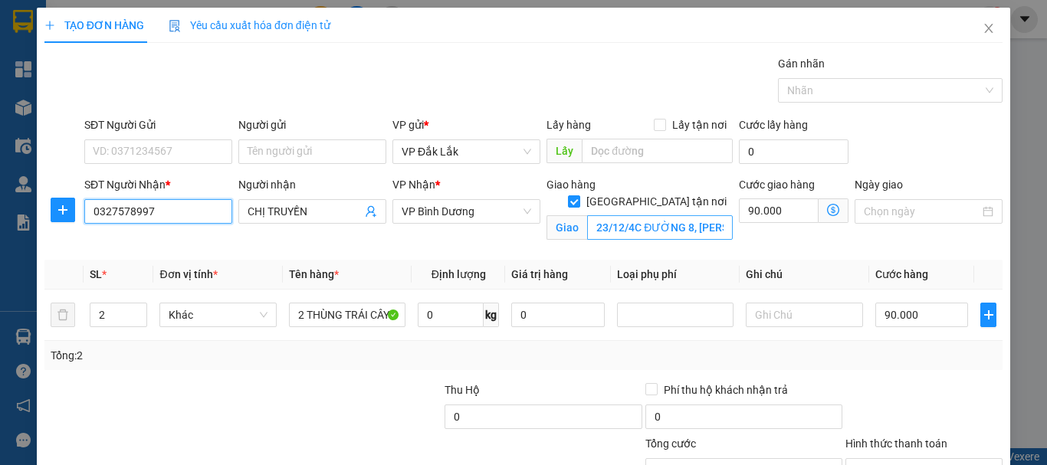
type input "0327578997"
click at [595, 215] on input "23/12/4C ĐƯỜNG 8, [PERSON_NAME], THỦ [GEOGRAPHIC_DATA]" at bounding box center [660, 227] width 146 height 25
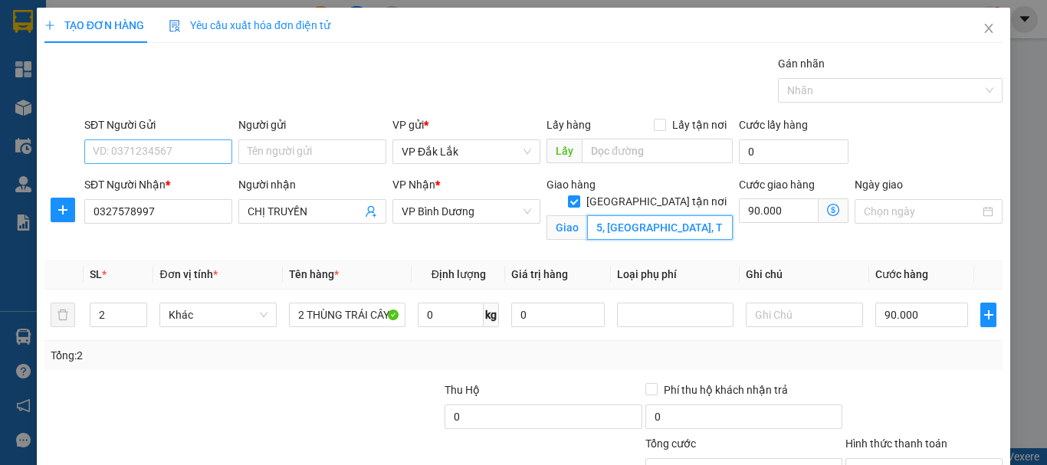
type input "63/12/4C ĐƯỜNG 5, [GEOGRAPHIC_DATA], THỦ [GEOGRAPHIC_DATA]"
click at [189, 154] on input "SĐT Người Gửi" at bounding box center [158, 151] width 148 height 25
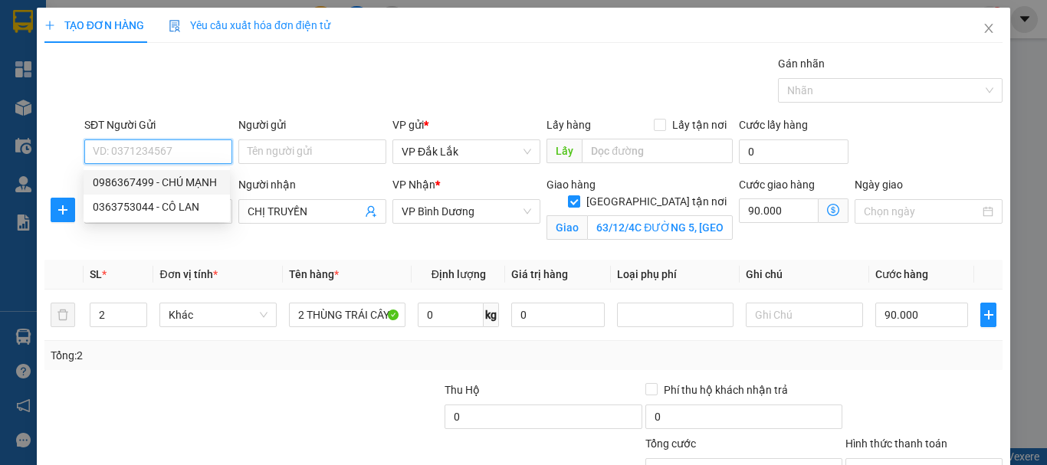
click at [187, 178] on div "0986367499 - CHÚ MẠNH" at bounding box center [157, 182] width 128 height 17
type input "0986367499"
type input "CHÚ MẠNH"
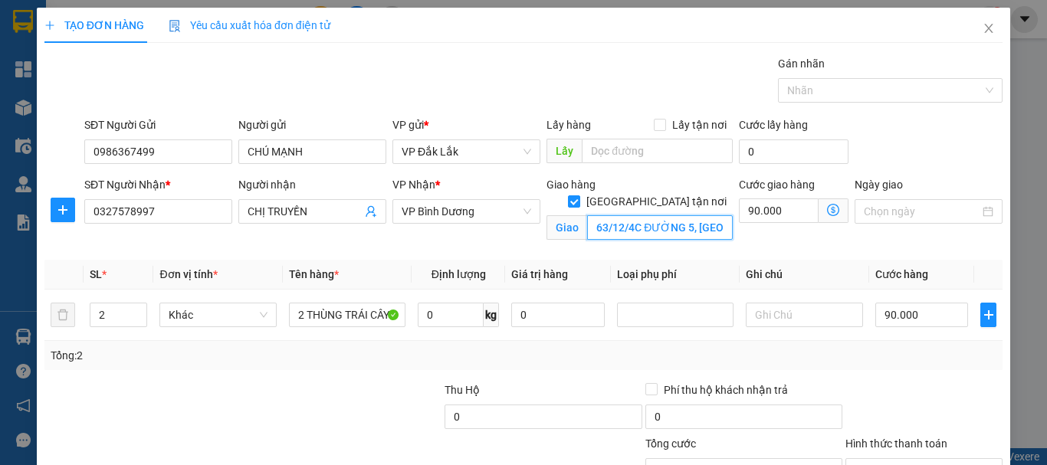
click at [677, 215] on input "63/12/4C ĐƯỜNG 5, [GEOGRAPHIC_DATA], THỦ [GEOGRAPHIC_DATA]" at bounding box center [660, 227] width 146 height 25
click at [685, 215] on input "63/12/4C ĐƯỜNG 5, [GEOGRAPHIC_DATA], THỦ [GEOGRAPHIC_DATA]" at bounding box center [660, 227] width 146 height 25
type input "[STREET_ADDRESS][PERSON_NAME]"
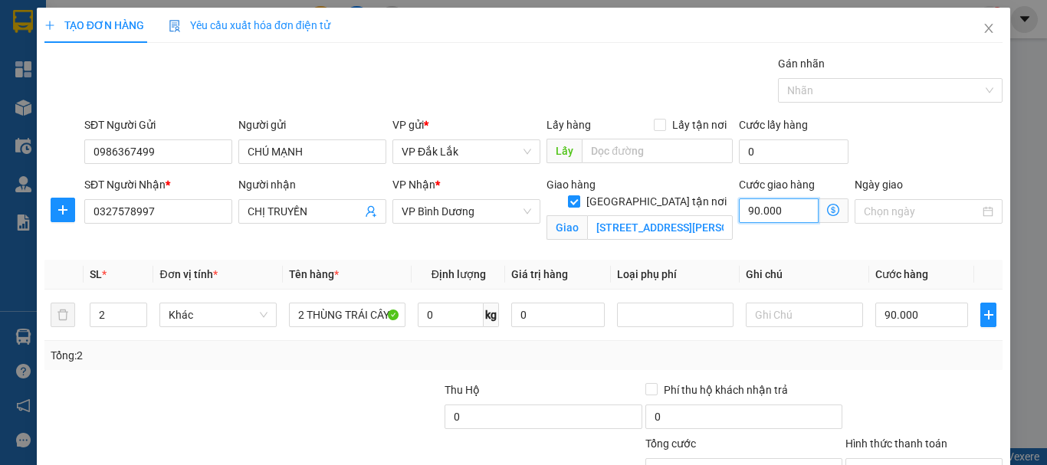
click at [801, 213] on input "90.000" at bounding box center [779, 210] width 80 height 25
type input "6"
type input "90.006"
type input "60"
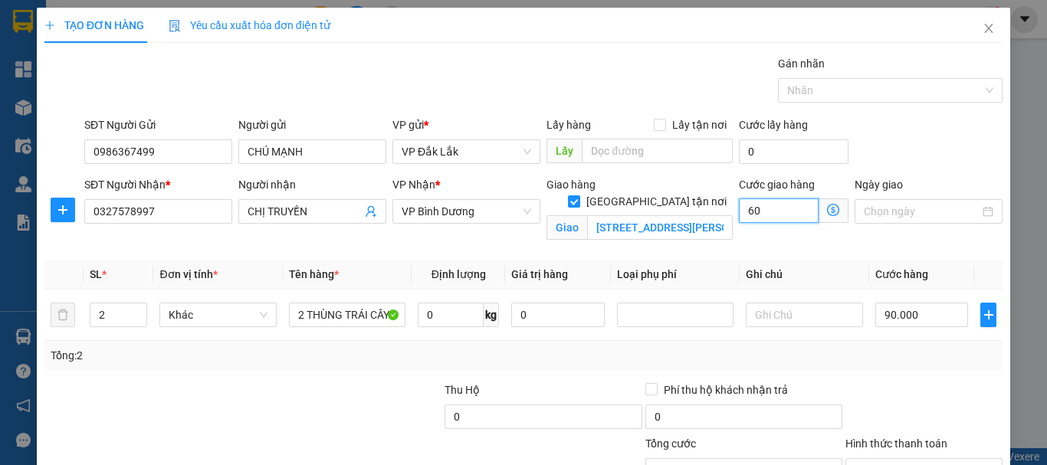
type input "90.060"
type input "600"
type input "90.600"
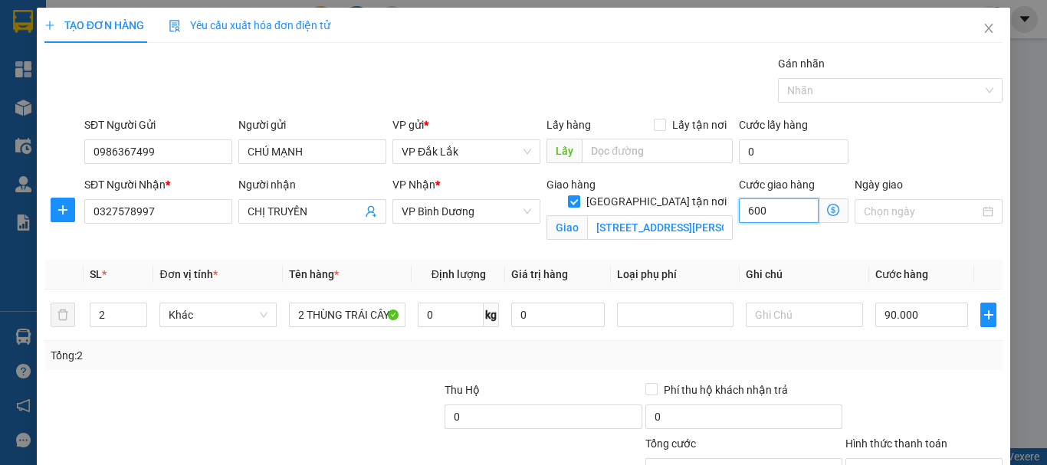
type input "6.000"
type input "96.000"
type input "600.000"
type input "690.000"
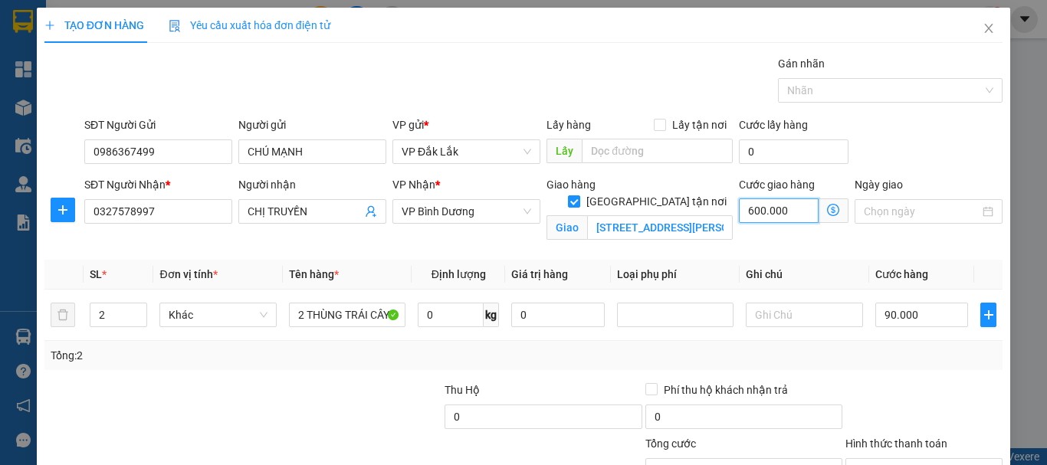
type input "690.000"
type input "60.000"
type input "150.000"
type input "60.000"
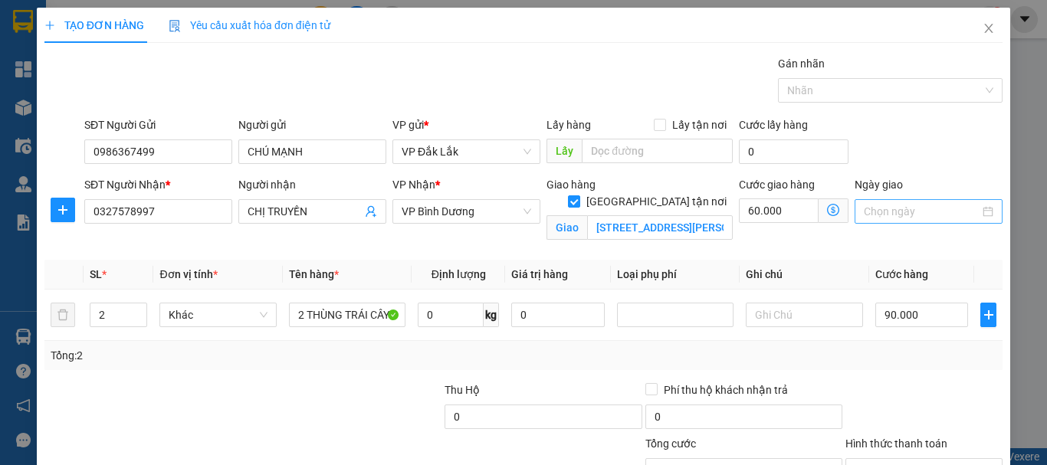
click at [912, 216] on input "Ngày giao" at bounding box center [922, 211] width 116 height 17
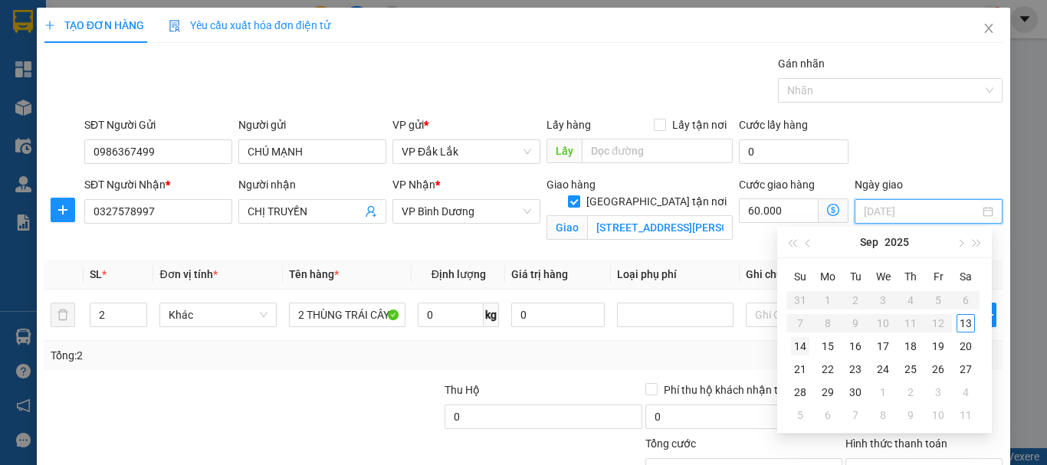
type input "[DATE]"
click at [802, 343] on div "14" at bounding box center [800, 346] width 18 height 18
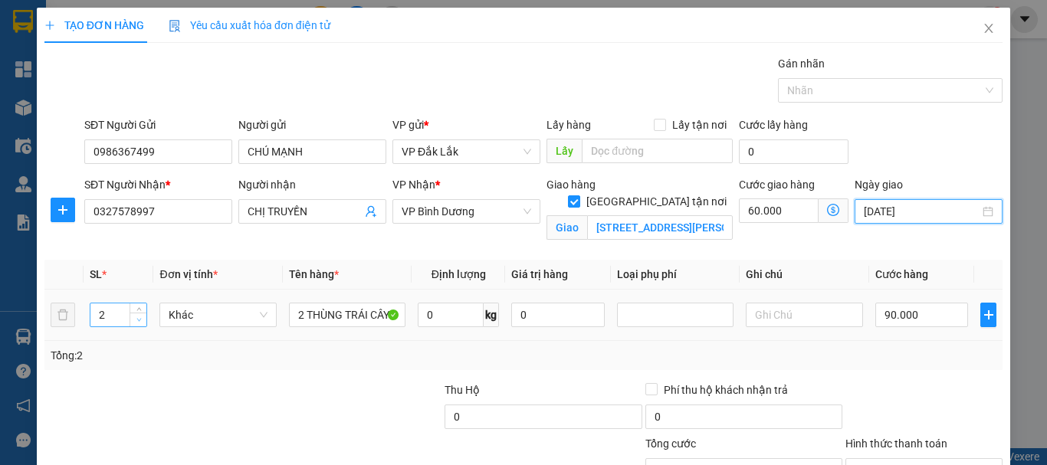
type input "1"
click at [129, 321] on span "Decrease Value" at bounding box center [137, 320] width 17 height 14
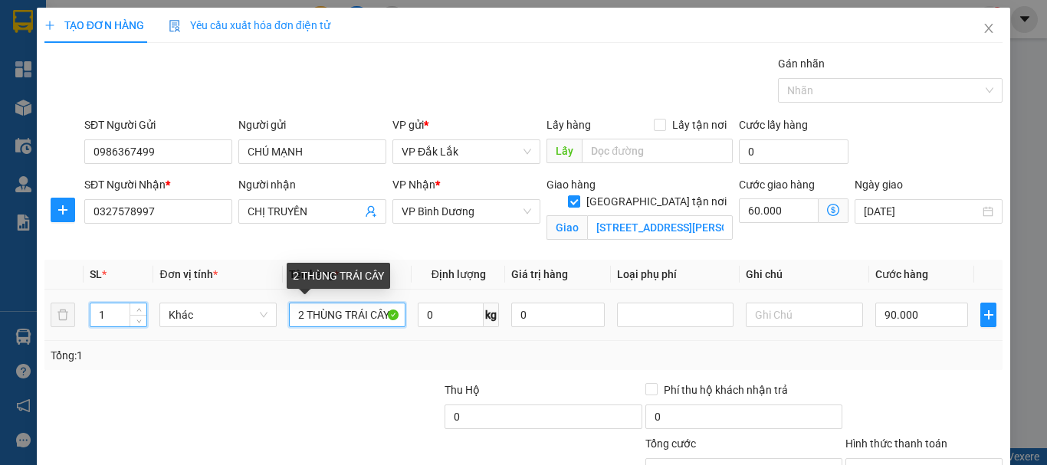
click at [302, 319] on input "2 THÙNG TRÁI CÂY" at bounding box center [347, 315] width 116 height 25
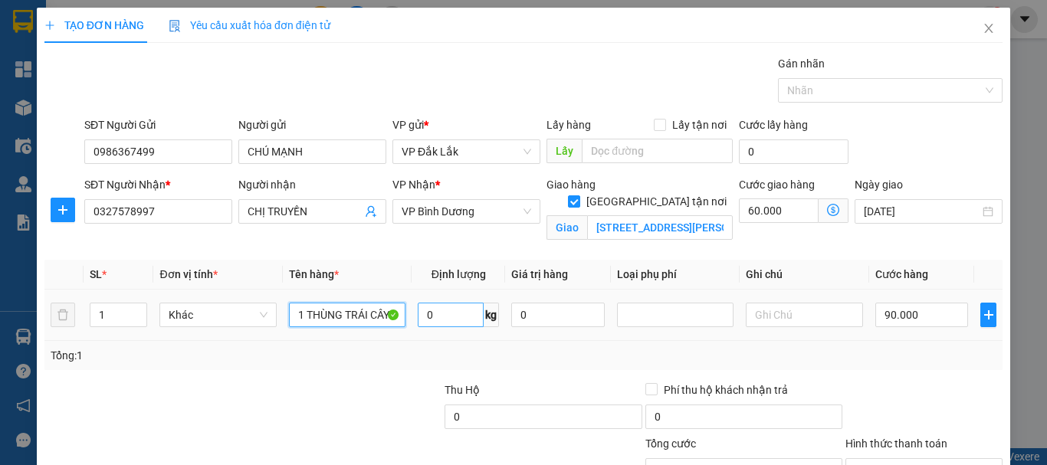
type input "1 THÙNG TRÁI CÂY"
click at [439, 314] on input "0" at bounding box center [451, 315] width 66 height 25
type input "33"
click at [912, 316] on input "90.000" at bounding box center [921, 315] width 93 height 25
type input "6"
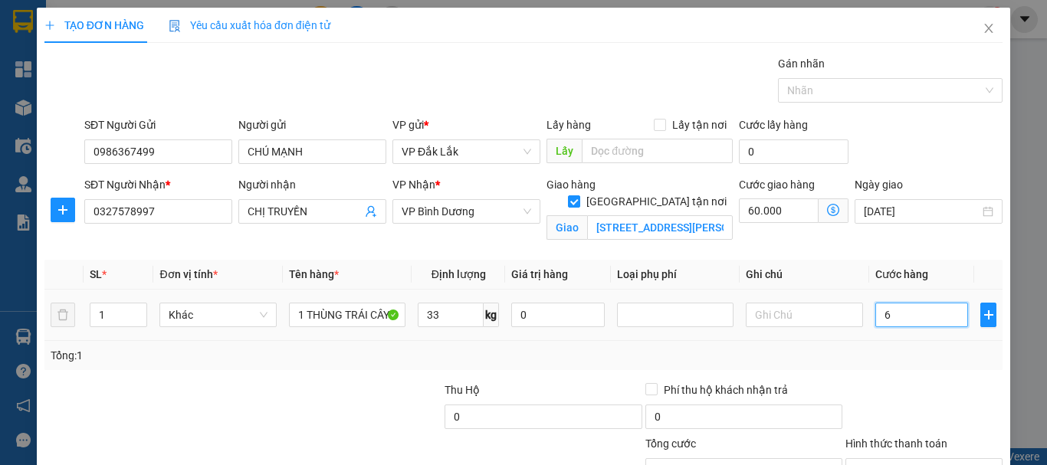
type input "60.006"
type input "60"
type input "60.060"
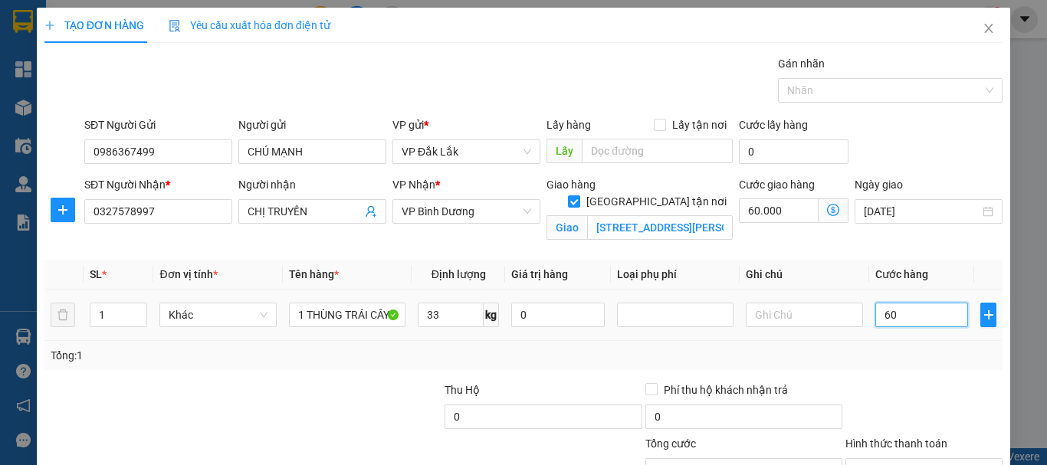
type input "600"
type input "60.600"
type input "60.000"
type input "120.000"
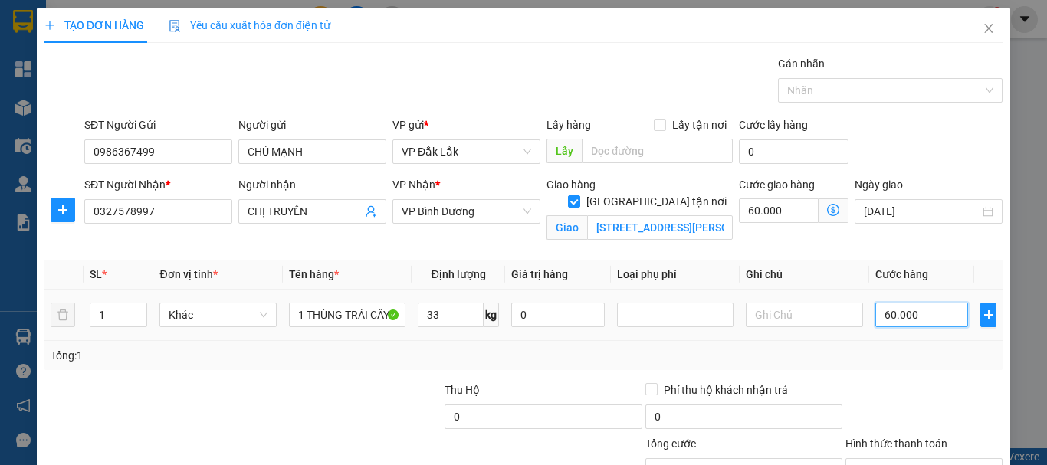
type input "120.000"
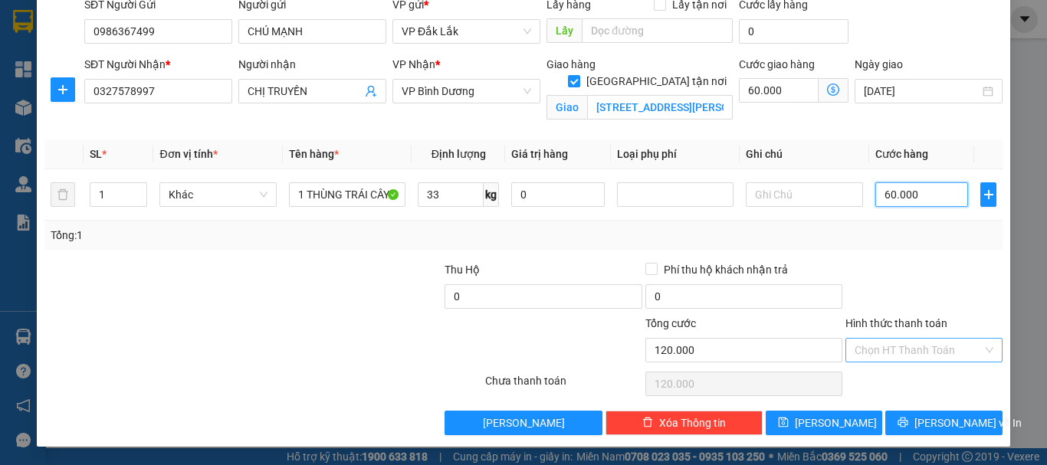
type input "60.000"
click at [919, 348] on input "Hình thức thanh toán" at bounding box center [918, 350] width 128 height 23
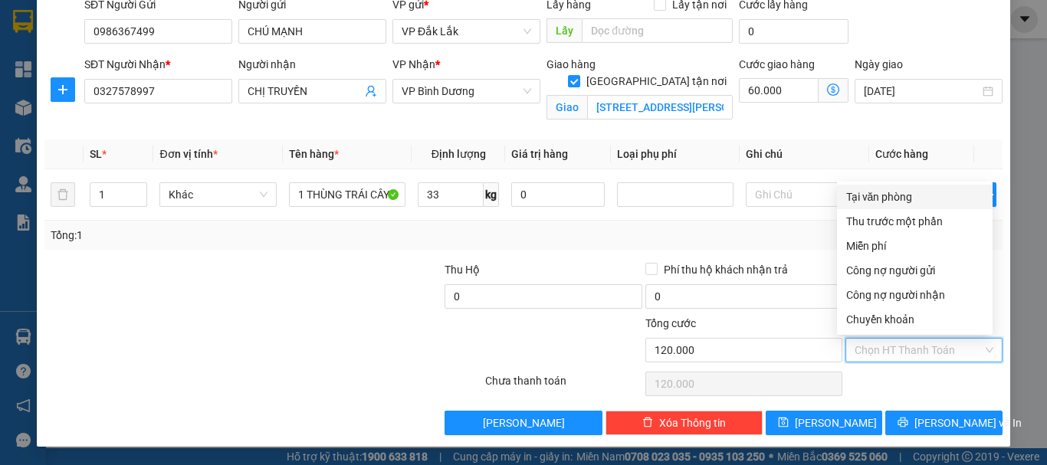
click at [894, 200] on div "Tại văn phòng" at bounding box center [914, 196] width 137 height 17
type input "0"
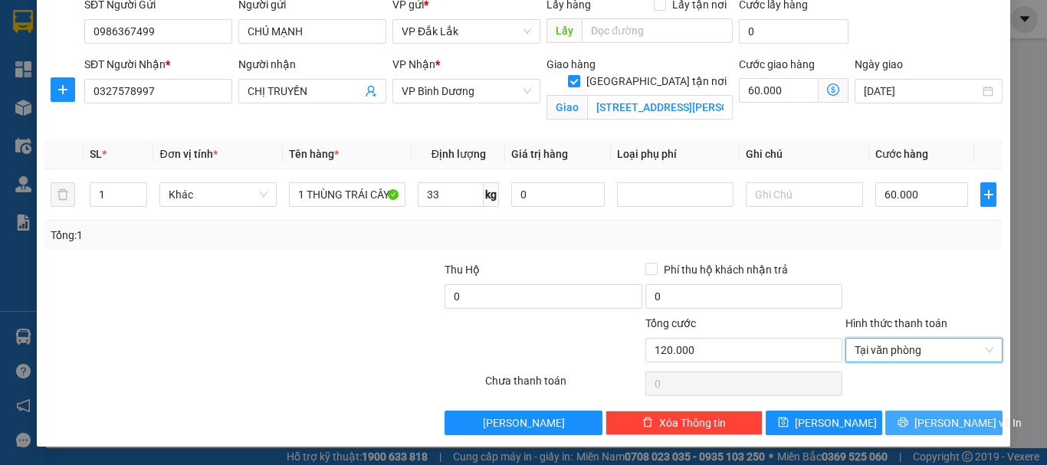
click at [915, 425] on button "[PERSON_NAME] và In" at bounding box center [943, 423] width 117 height 25
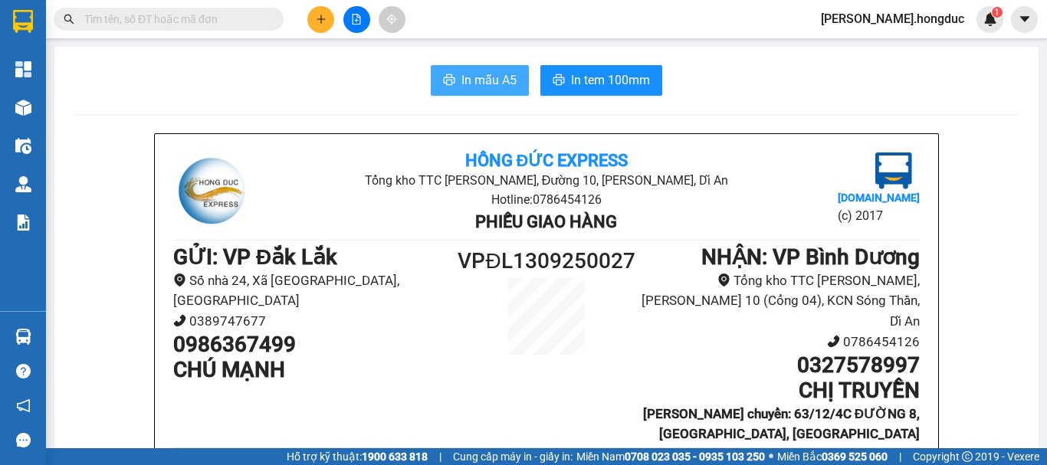
click at [500, 84] on span "In mẫu A5" at bounding box center [488, 79] width 55 height 19
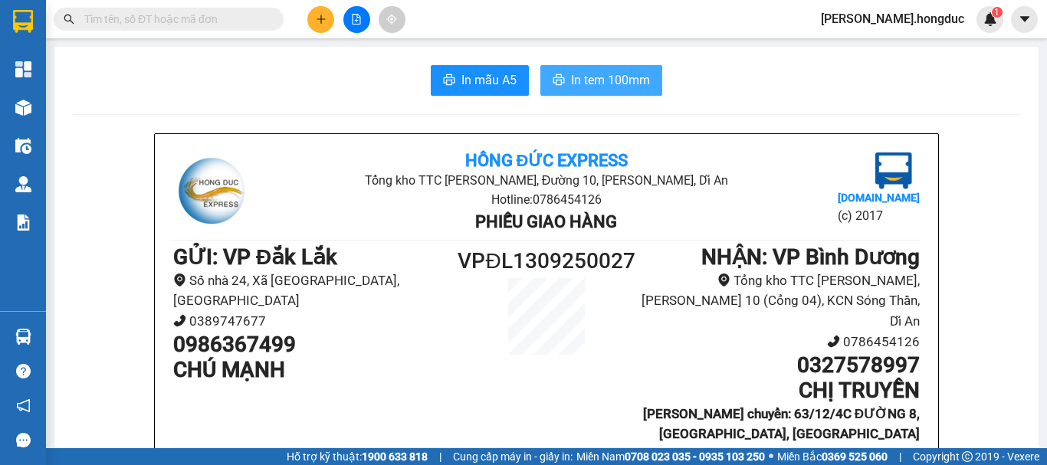
click at [572, 77] on span "In tem 100mm" at bounding box center [610, 79] width 79 height 19
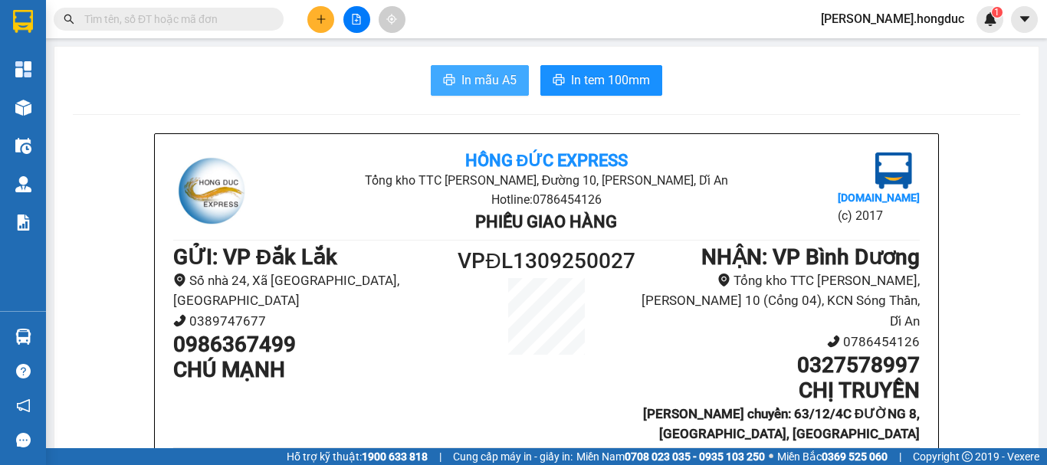
click at [472, 74] on span "In mẫu A5" at bounding box center [488, 79] width 55 height 19
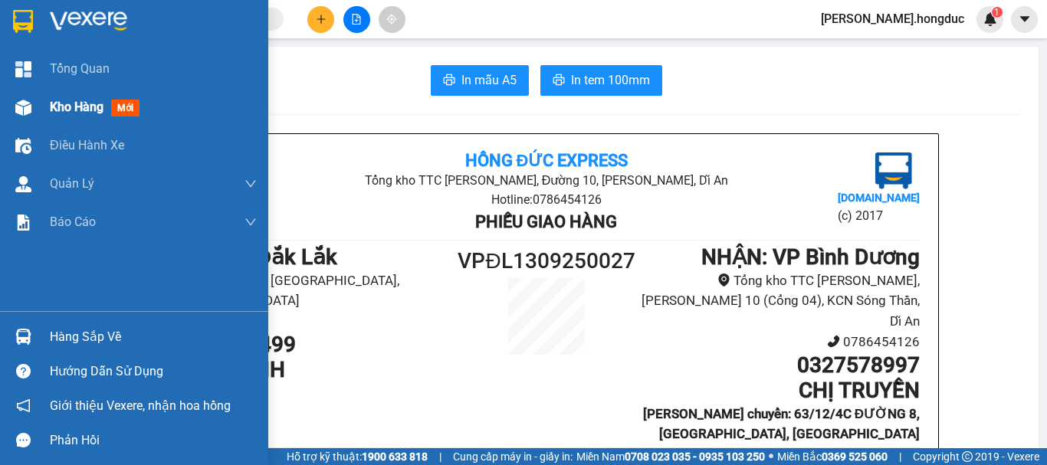
click at [52, 104] on span "Kho hàng" at bounding box center [77, 107] width 54 height 15
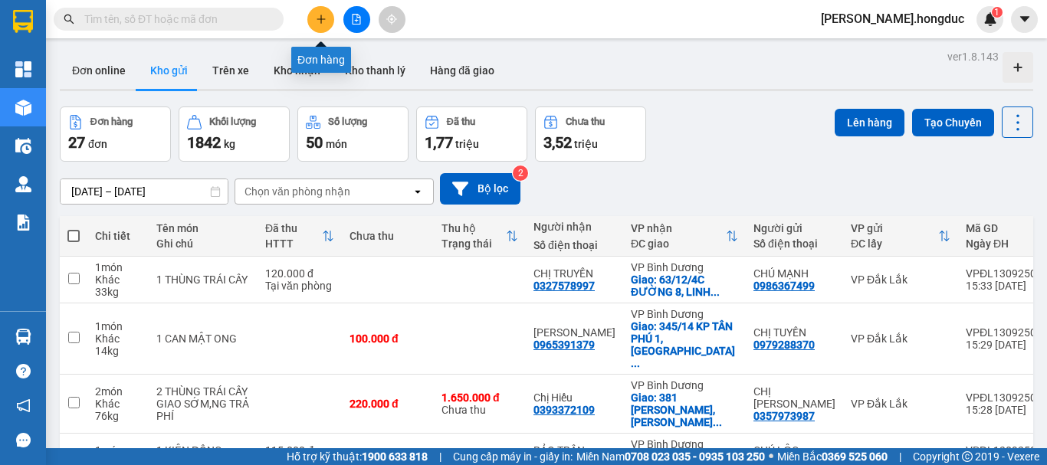
click at [320, 21] on icon "plus" at bounding box center [321, 19] width 11 height 11
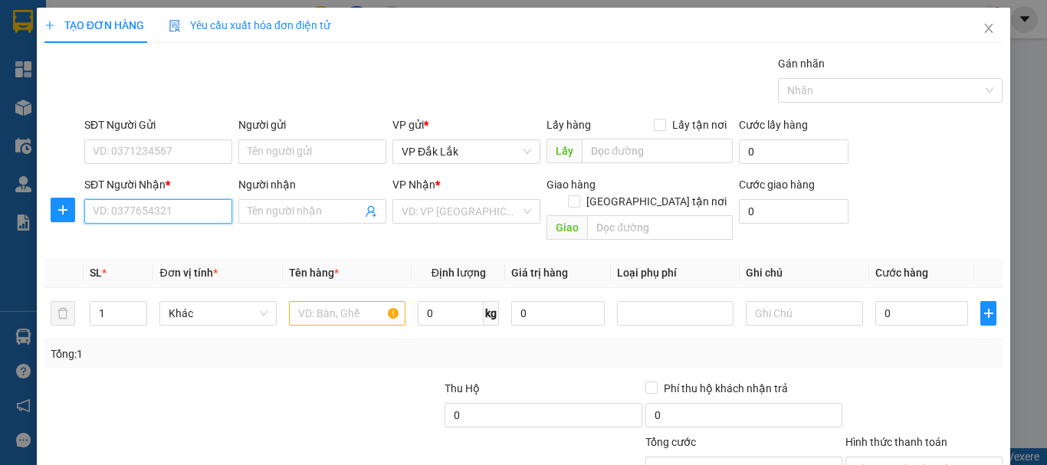
click at [192, 207] on input "SĐT Người Nhận *" at bounding box center [158, 211] width 148 height 25
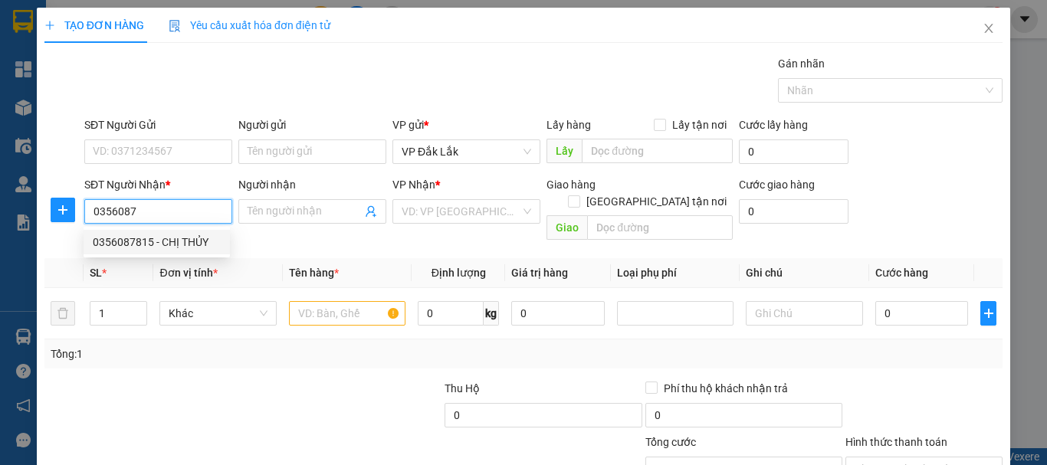
click at [174, 241] on div "0356087815 - CHỊ THỦY" at bounding box center [157, 242] width 128 height 17
type input "0356087815"
type input "CHỊ THỦY"
checkbox input "true"
type input "CTY COFIDEC, ĐƯỜNG 11, [GEOGRAPHIC_DATA], [GEOGRAPHIC_DATA], [GEOGRAPHIC_DATA]"
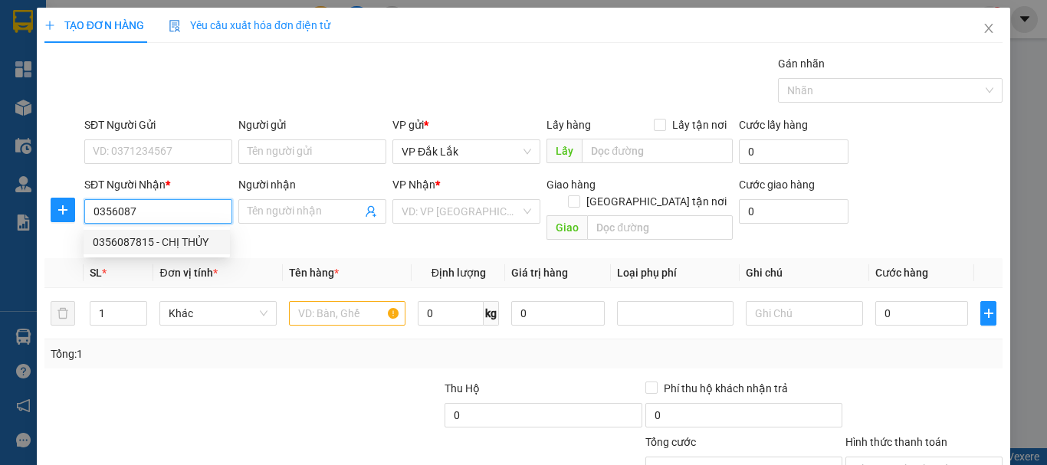
type input "120.000"
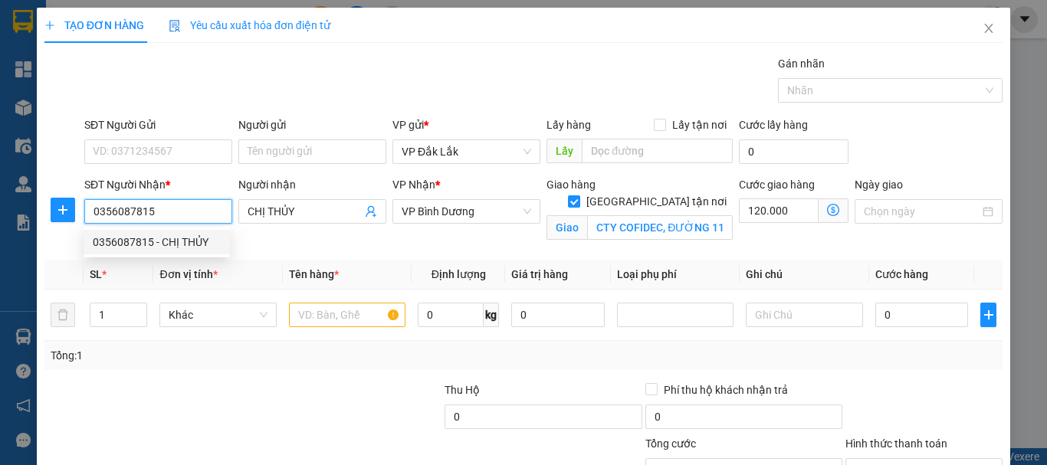
type input "175.000"
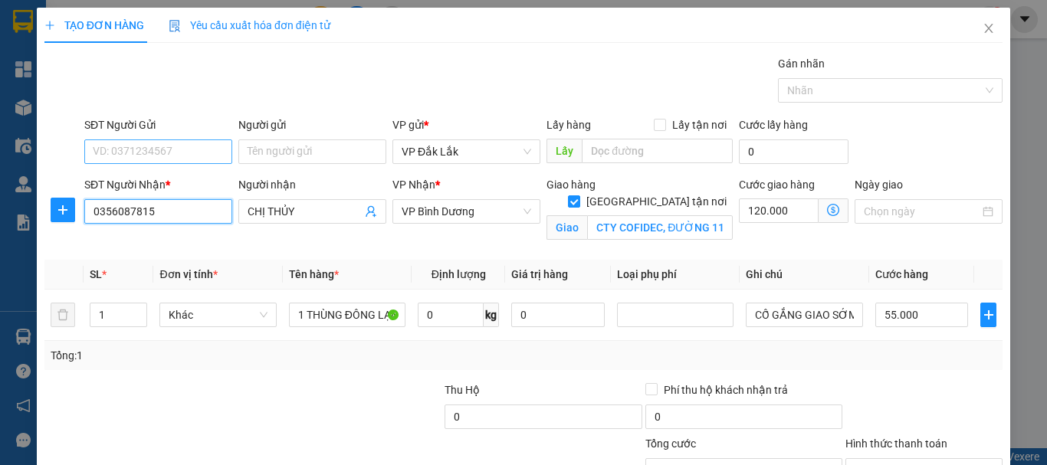
type input "0356087815"
click at [191, 149] on input "SĐT Người Gửi" at bounding box center [158, 151] width 148 height 25
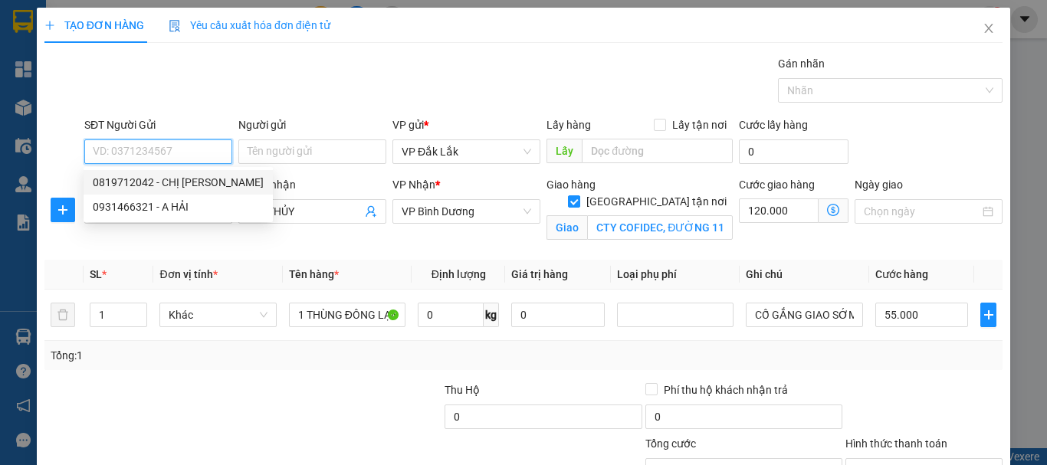
click at [198, 182] on div "0819712042 - CHỊ [PERSON_NAME]" at bounding box center [178, 182] width 171 height 17
type input "0819712042"
type input "CHỊ [PERSON_NAME]"
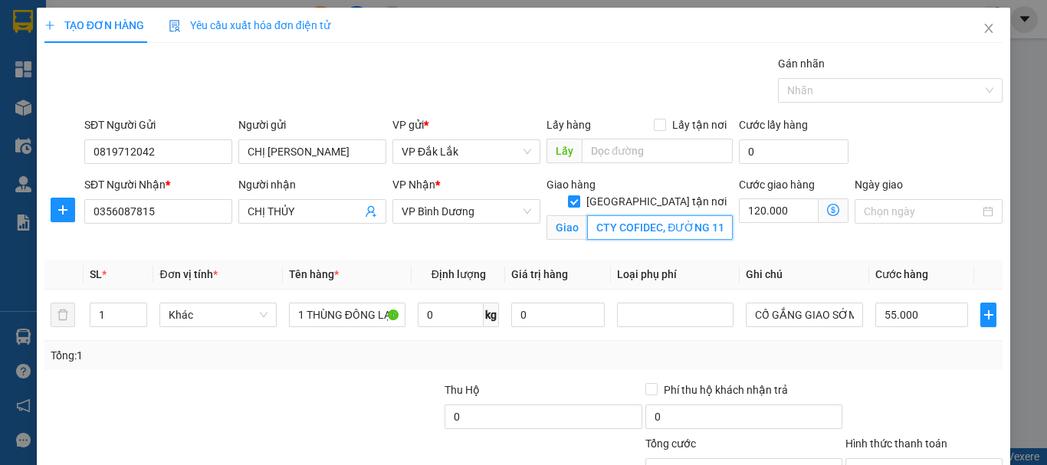
click at [638, 218] on input "CTY COFIDEC, ĐƯỜNG 11, [GEOGRAPHIC_DATA], [GEOGRAPHIC_DATA], [GEOGRAPHIC_DATA]" at bounding box center [660, 227] width 146 height 25
click at [670, 215] on input "CTY COFIDEC, ĐƯỜNG 11, [GEOGRAPHIC_DATA], [GEOGRAPHIC_DATA], [GEOGRAPHIC_DATA]" at bounding box center [660, 227] width 146 height 25
type input "CTY E5/21 [GEOGRAPHIC_DATA], [GEOGRAPHIC_DATA] A, [GEOGRAPHIC_DATA], [GEOGRAPHI…"
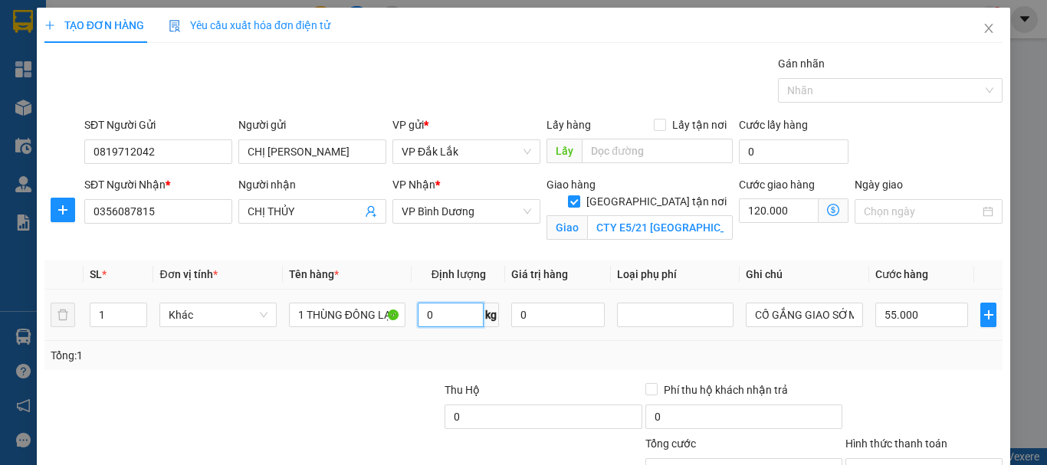
click at [454, 314] on input "0" at bounding box center [451, 315] width 66 height 25
type input "20"
click at [917, 314] on input "55.000" at bounding box center [921, 315] width 93 height 25
type input "4"
type input "120.004"
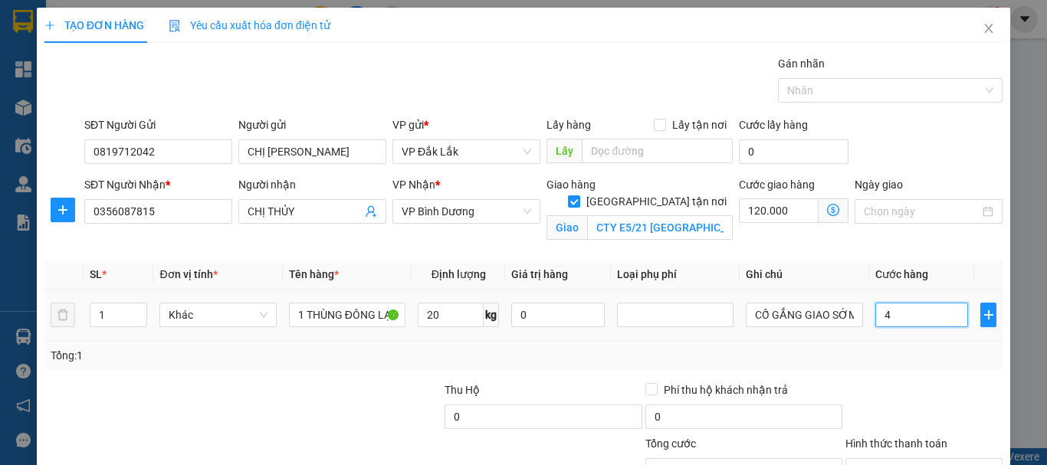
type input "120.004"
type input "45"
type input "120.045"
type input "120.450"
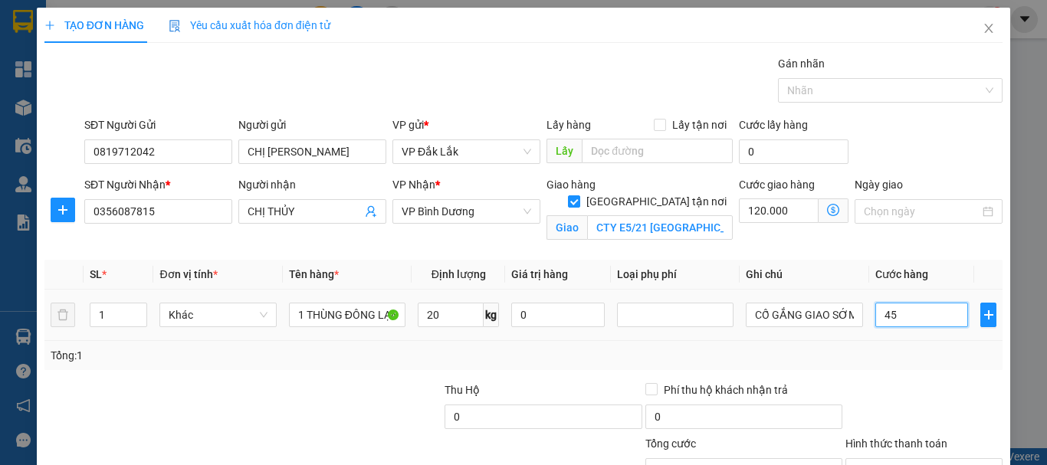
type input "120.450"
type input "4.500"
type input "124.500"
type input "45.000"
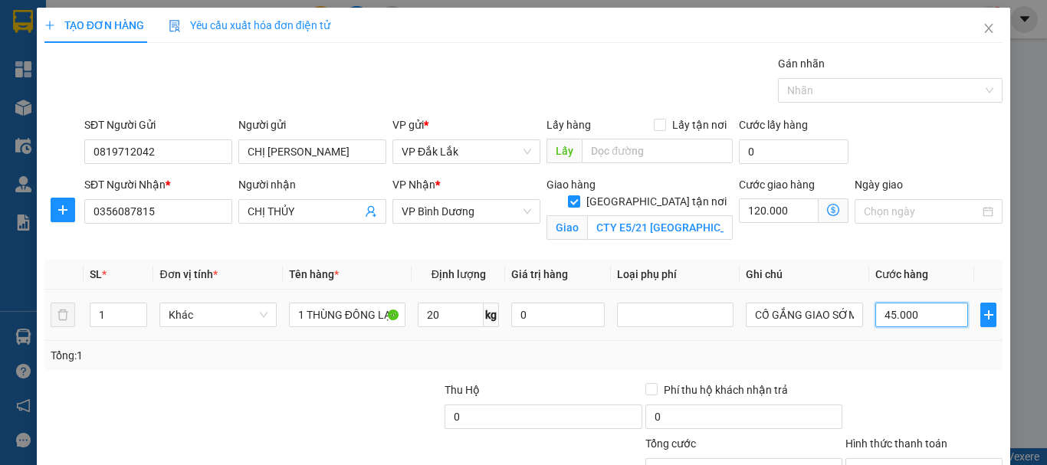
type input "165.000"
type input "45.000"
click at [898, 459] on input "Hình thức thanh toán" at bounding box center [918, 470] width 128 height 23
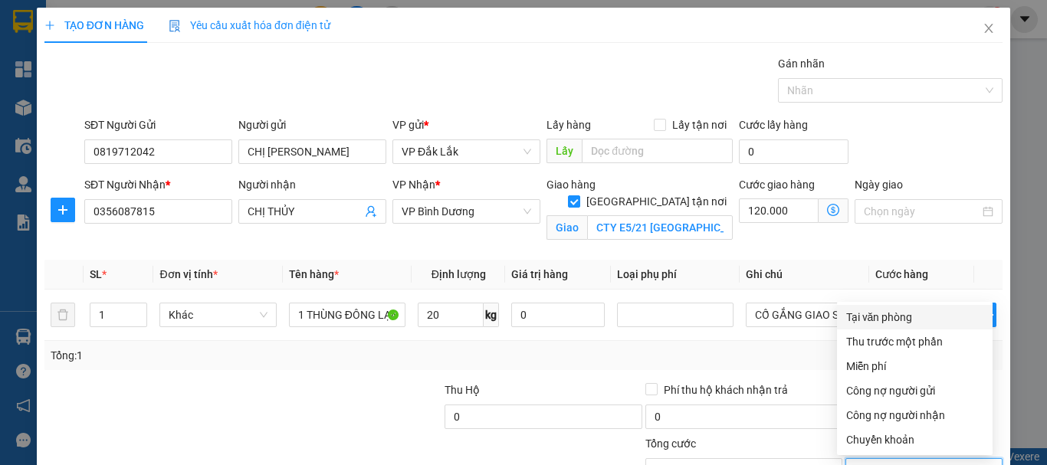
click at [900, 309] on div "Tại văn phòng" at bounding box center [914, 317] width 137 height 17
type input "0"
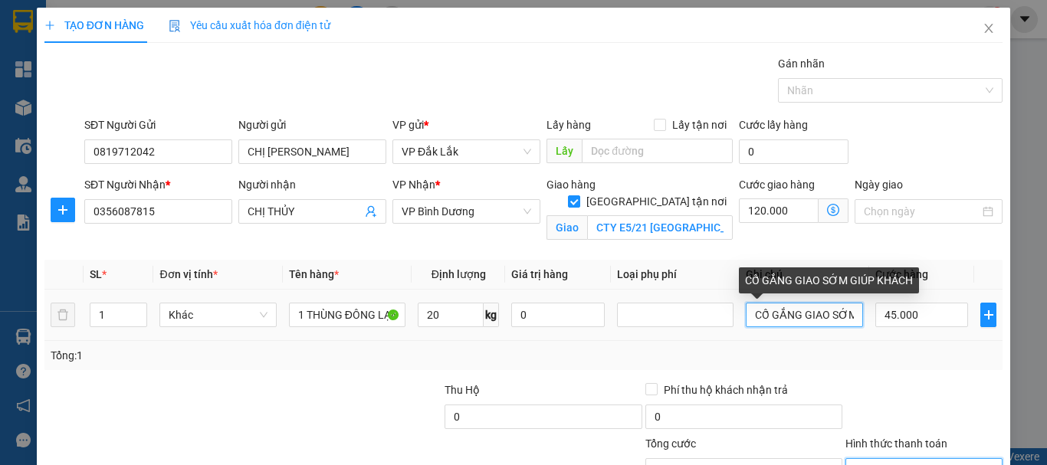
click at [750, 303] on input "CỐ GẮNG GIAO SỚM GIÚP KHÁCH" at bounding box center [804, 315] width 116 height 25
type input "C"
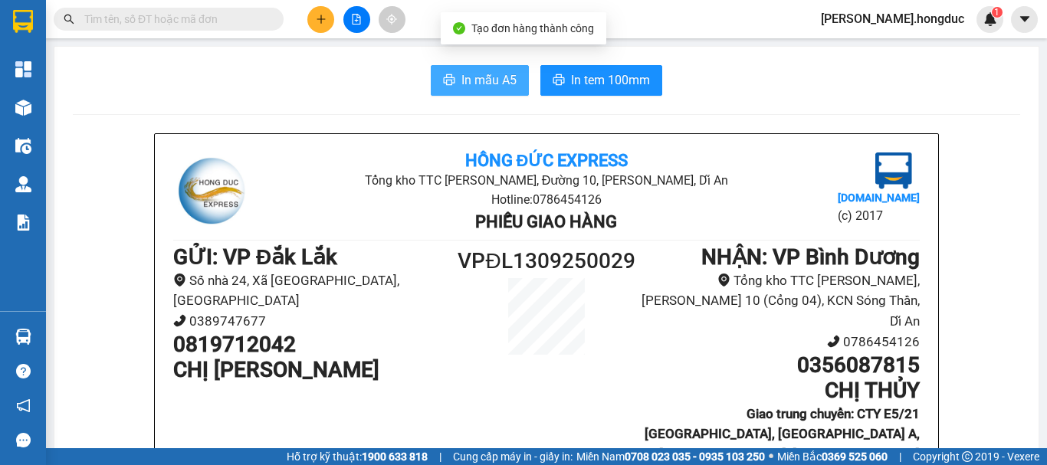
click at [486, 81] on span "In mẫu A5" at bounding box center [488, 79] width 55 height 19
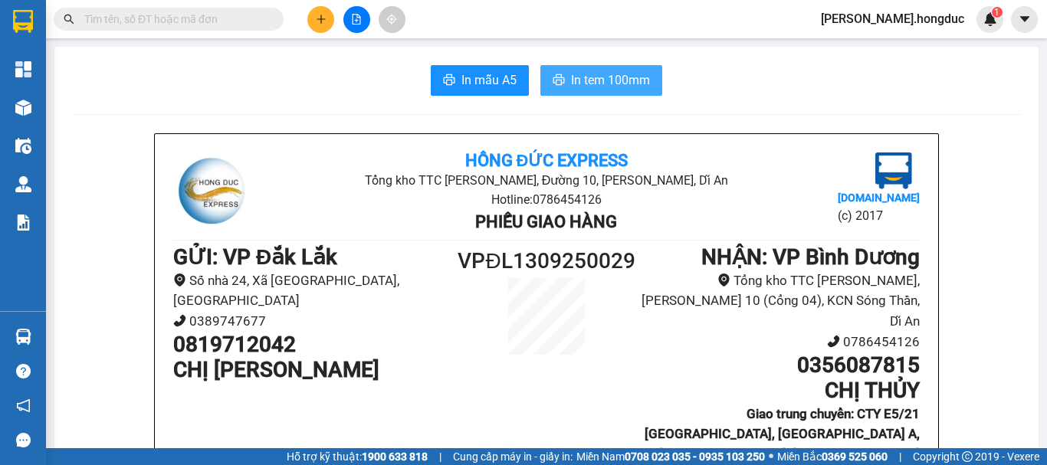
click at [602, 79] on span "In tem 100mm" at bounding box center [610, 79] width 79 height 19
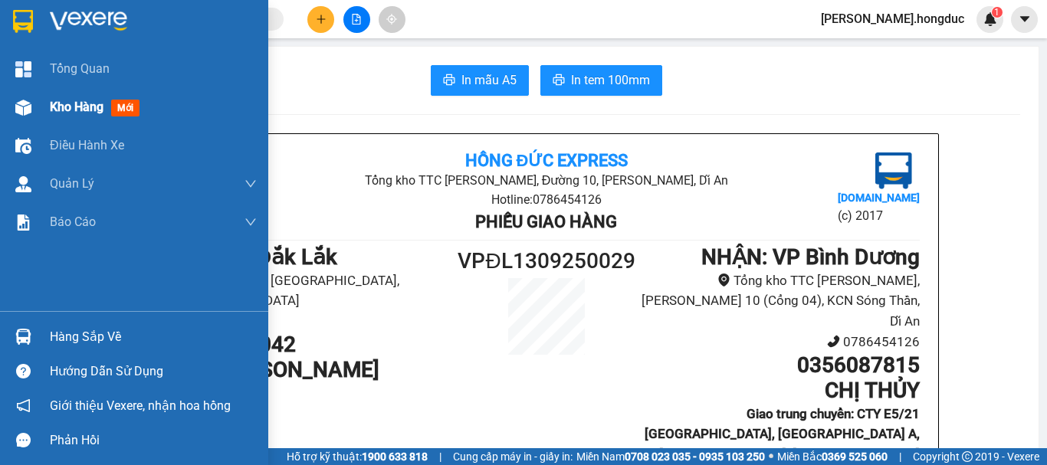
click at [64, 103] on span "Kho hàng" at bounding box center [77, 107] width 54 height 15
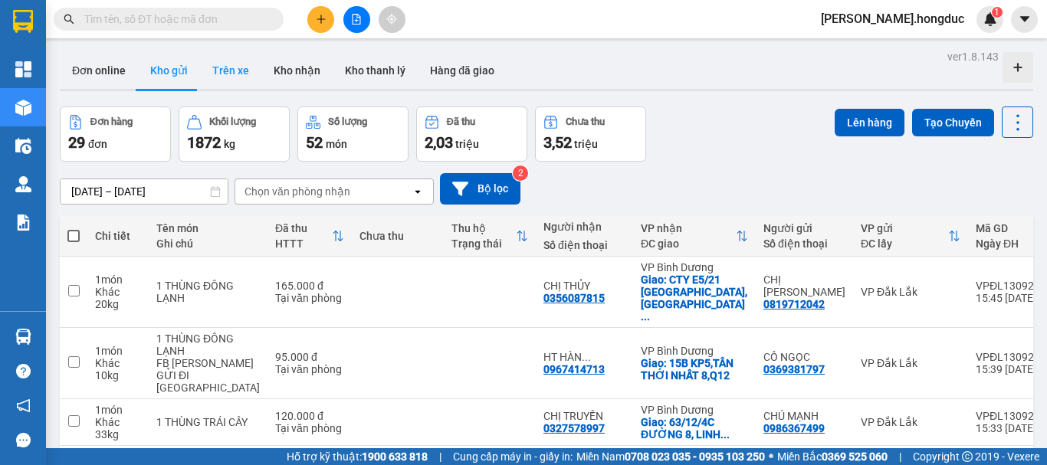
click at [236, 77] on button "Trên xe" at bounding box center [230, 70] width 61 height 37
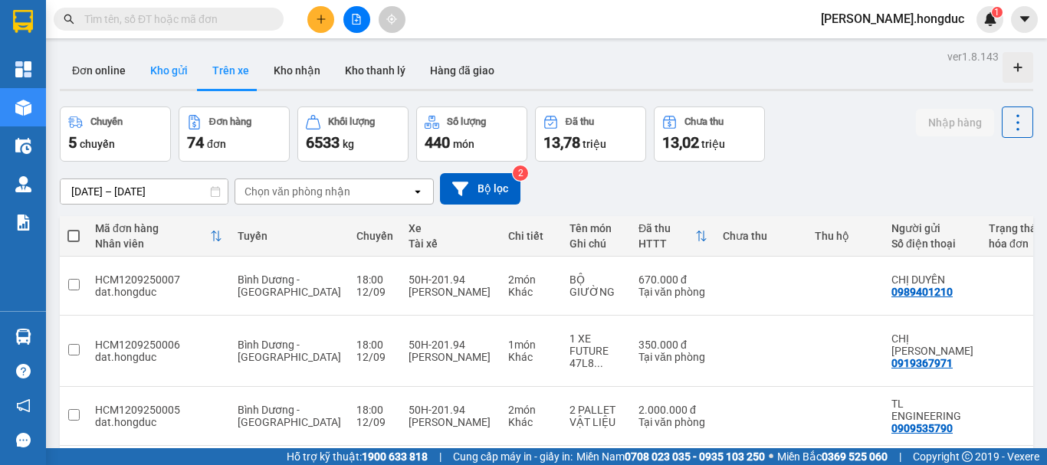
click at [166, 74] on button "Kho gửi" at bounding box center [169, 70] width 62 height 37
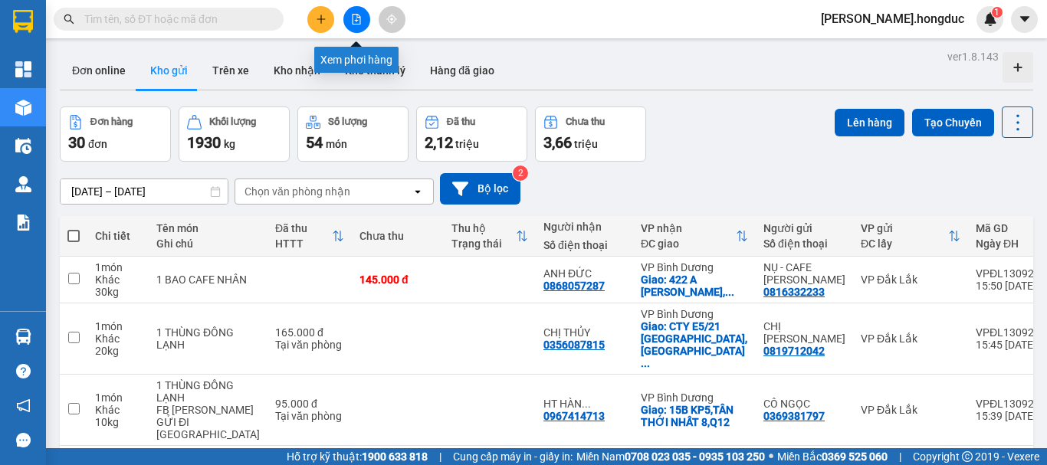
click at [353, 19] on icon "file-add" at bounding box center [356, 19] width 11 height 11
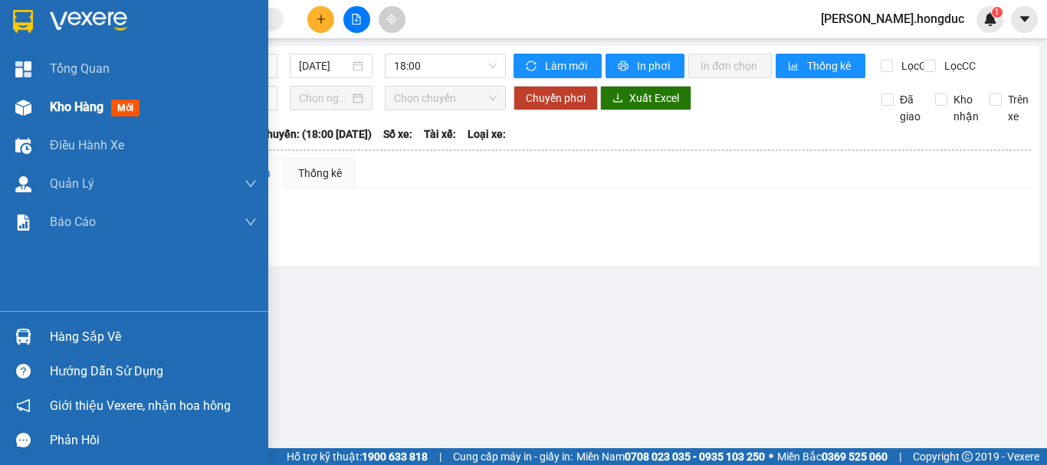
click at [59, 109] on span "Kho hàng" at bounding box center [77, 107] width 54 height 15
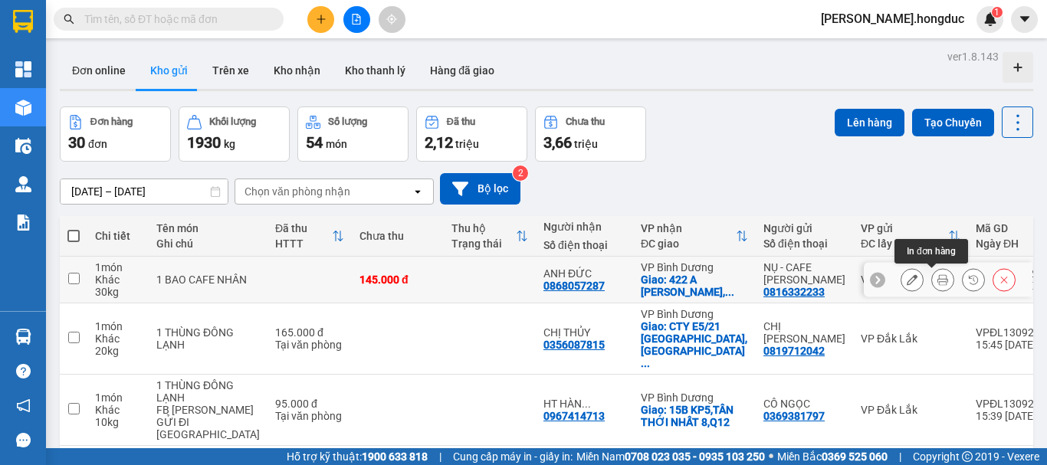
click at [932, 278] on button at bounding box center [942, 280] width 21 height 27
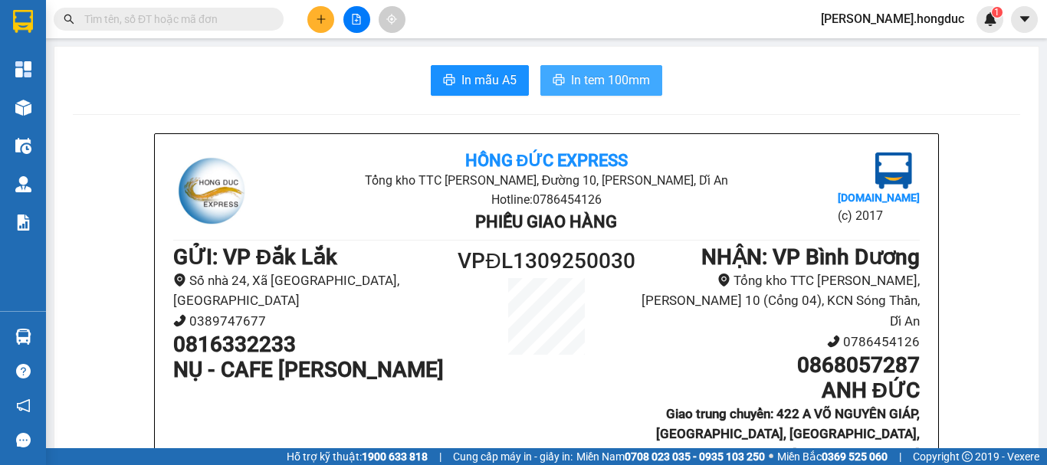
click at [606, 83] on span "In tem 100mm" at bounding box center [610, 79] width 79 height 19
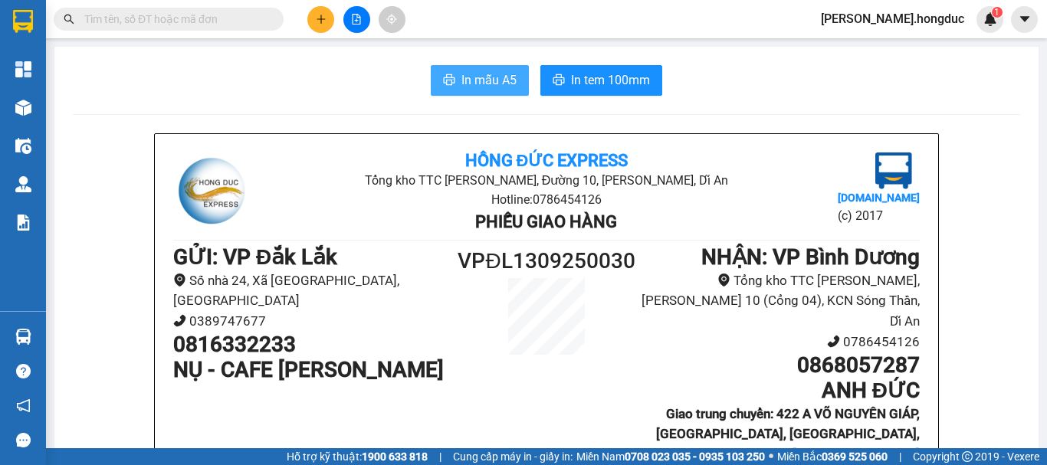
click at [461, 80] on span "In mẫu A5" at bounding box center [488, 79] width 55 height 19
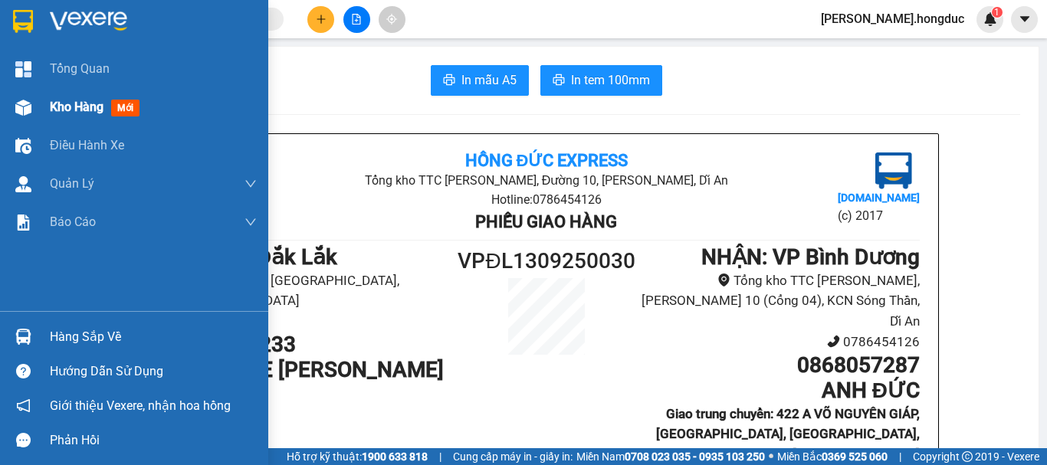
click at [77, 108] on span "Kho hàng" at bounding box center [77, 107] width 54 height 15
